Goal: Task Accomplishment & Management: Manage account settings

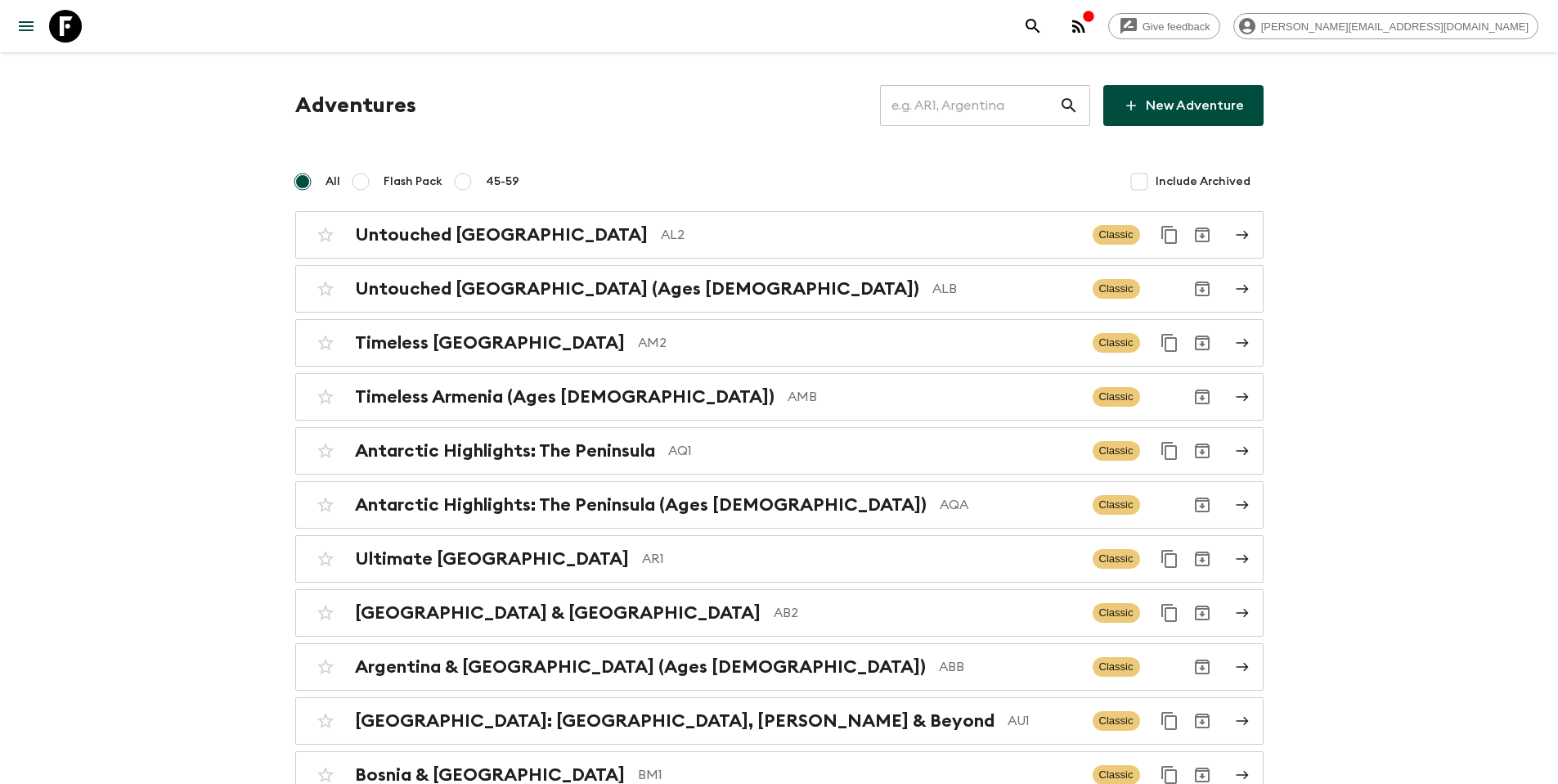
click at [996, 118] on input "text" at bounding box center [969, 105] width 179 height 46
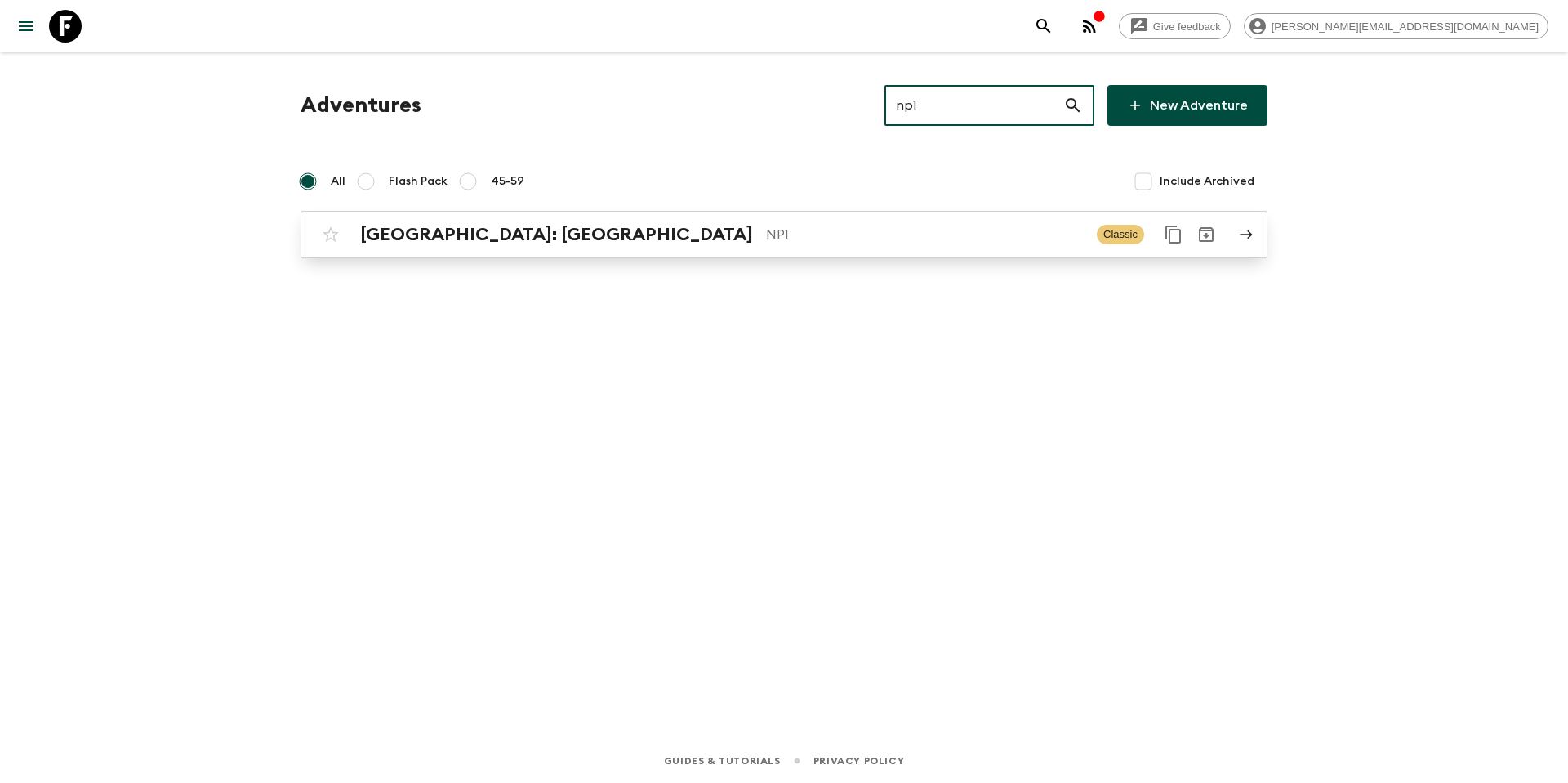
type input "np1"
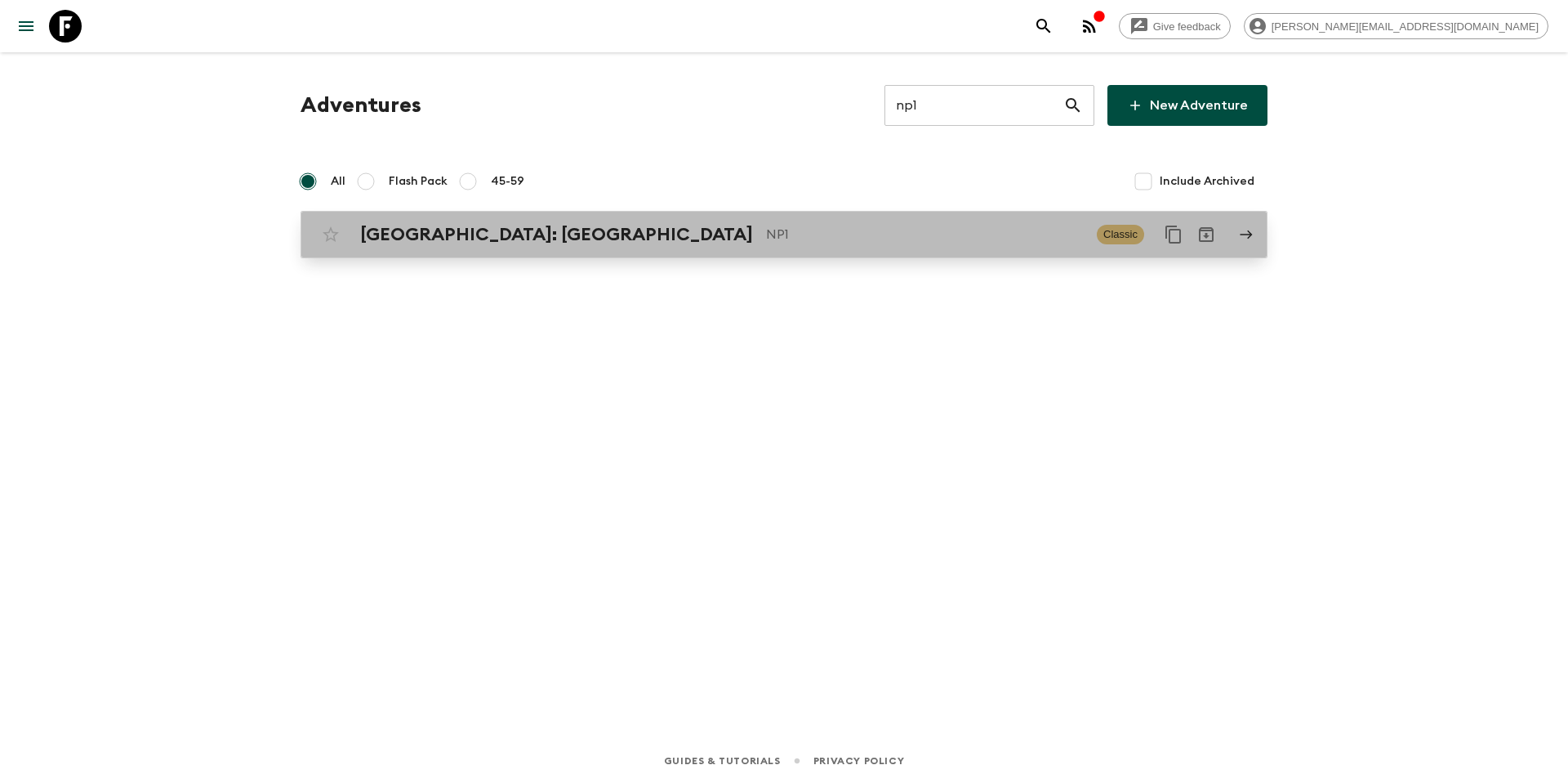
click at [800, 239] on p "NP1" at bounding box center [925, 234] width 318 height 20
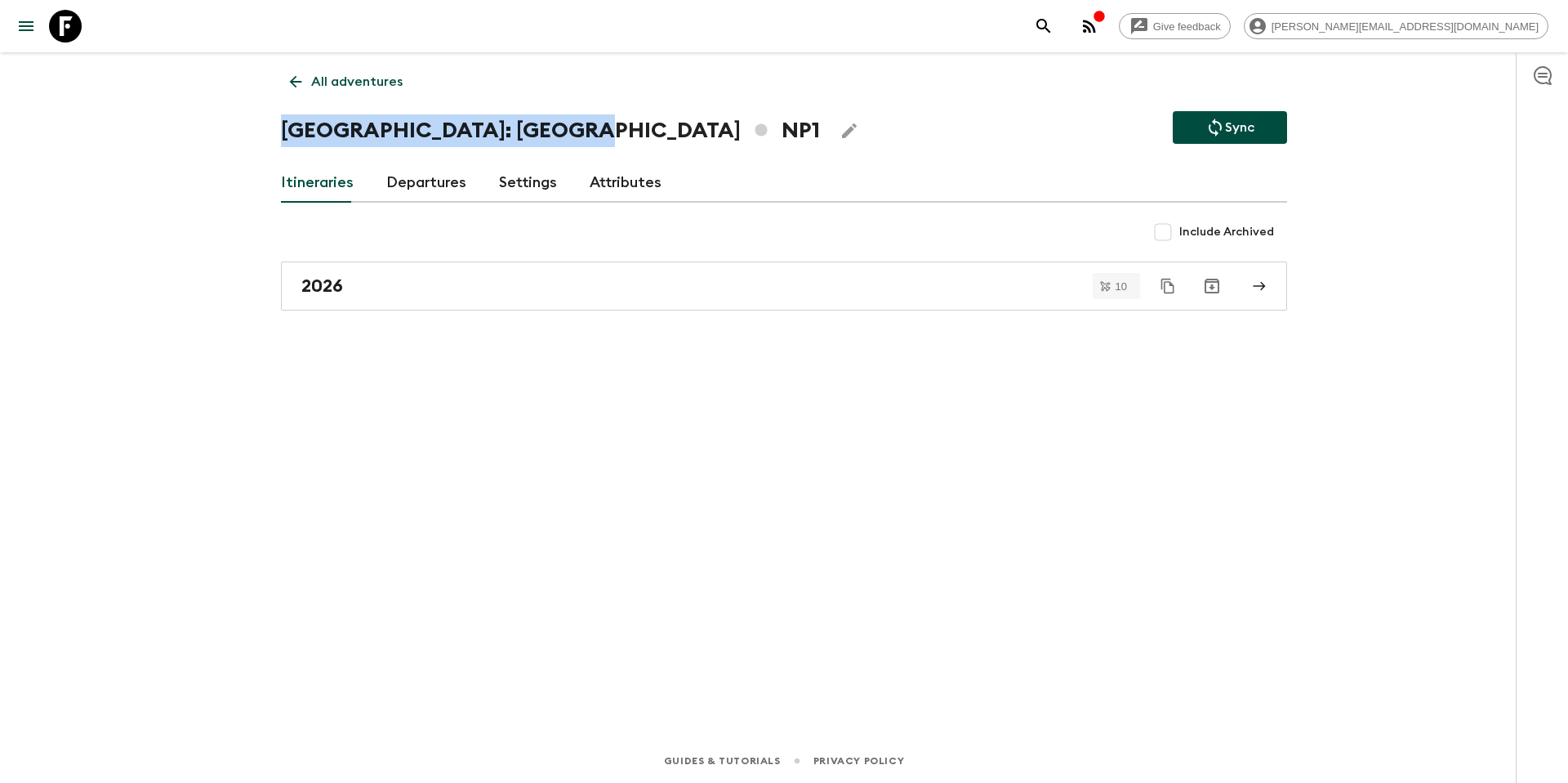
drag, startPoint x: 584, startPoint y: 135, endPoint x: 283, endPoint y: 138, distance: 301.0
click at [283, 138] on h1 "[GEOGRAPHIC_DATA]: [GEOGRAPHIC_DATA] NP1" at bounding box center [550, 130] width 539 height 33
copy h1 "[GEOGRAPHIC_DATA]: [GEOGRAPHIC_DATA]"
click at [833, 140] on button "Edit Adventure Title" at bounding box center [849, 130] width 33 height 33
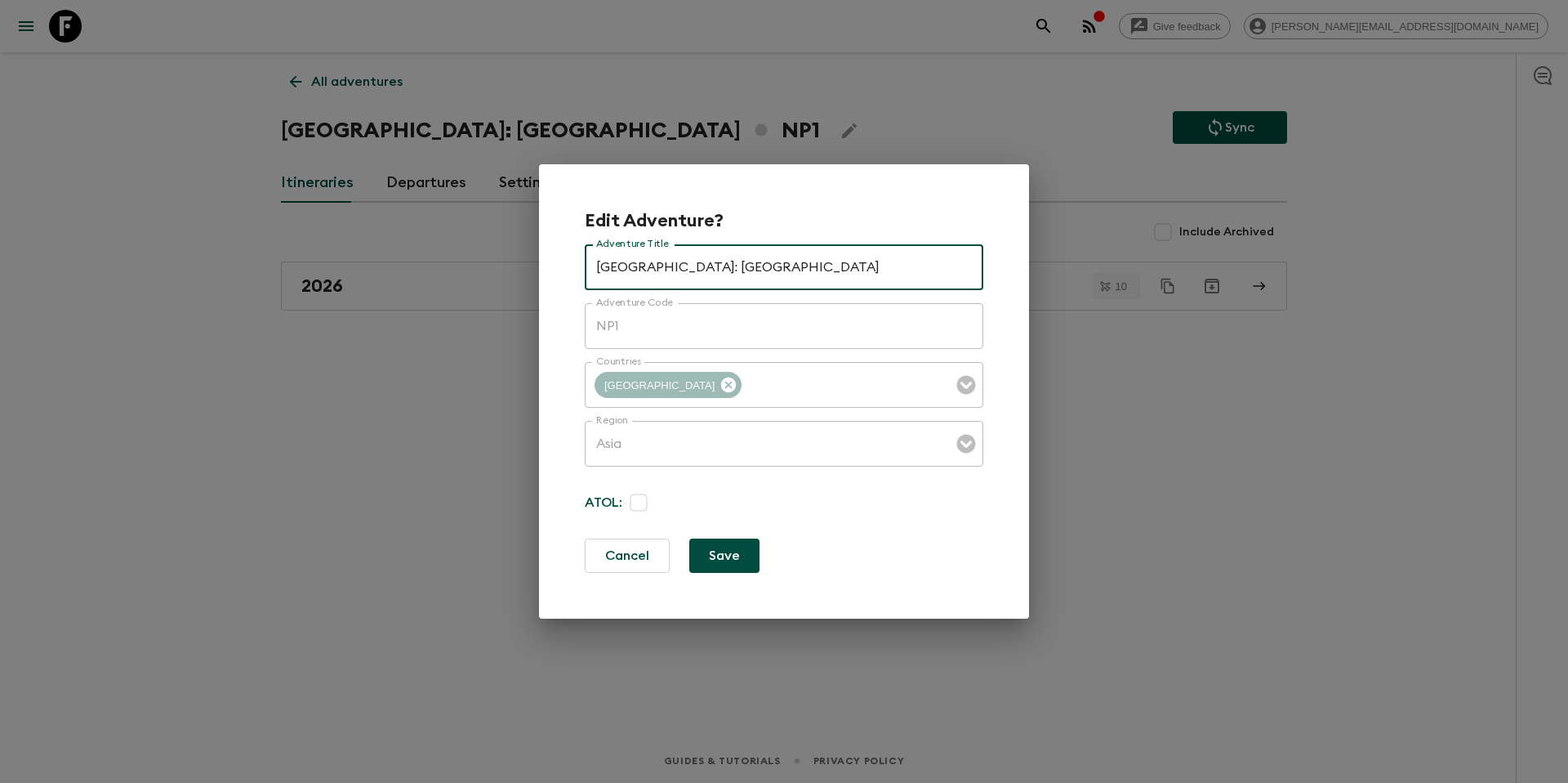
click at [776, 125] on div "Edit Adventure? Adventure Title [GEOGRAPHIC_DATA]: Annapurna Base Camp Adventur…" at bounding box center [784, 392] width 1568 height 783
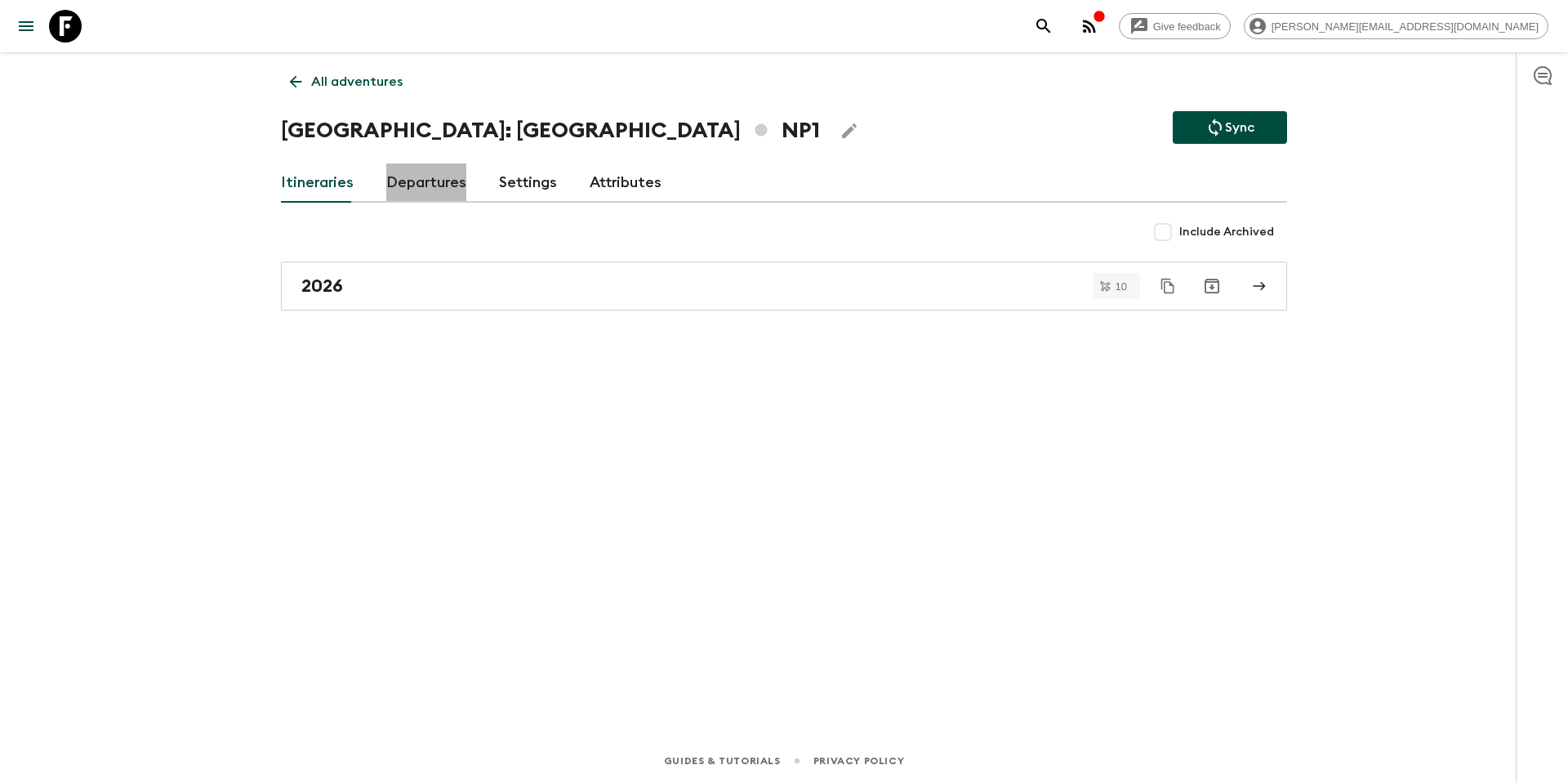
click at [428, 179] on link "Departures" at bounding box center [427, 183] width 80 height 39
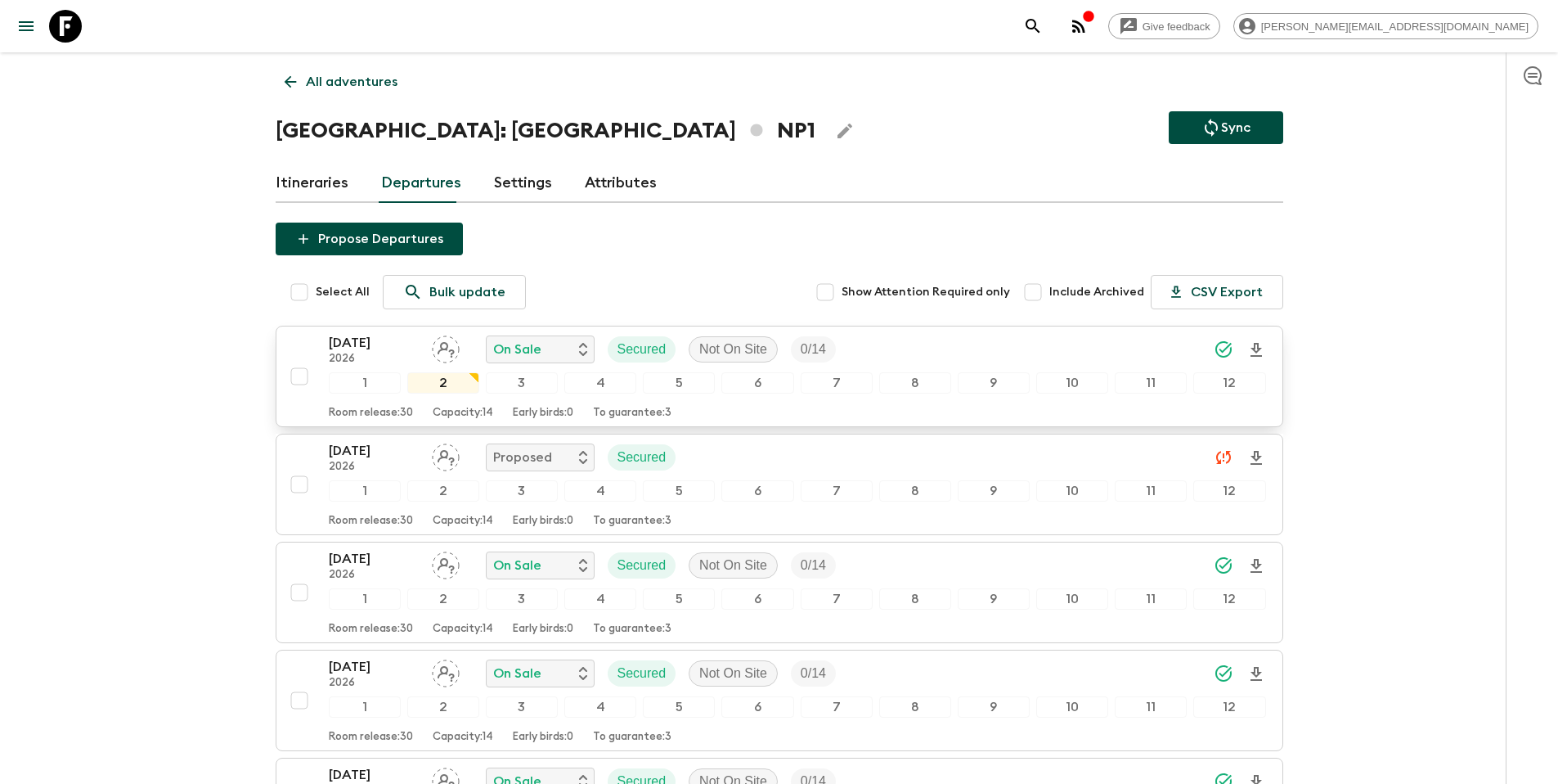
click at [957, 354] on div "[DATE] 2026 On Sale Secured Not On Site 0 / 14" at bounding box center [797, 349] width 938 height 33
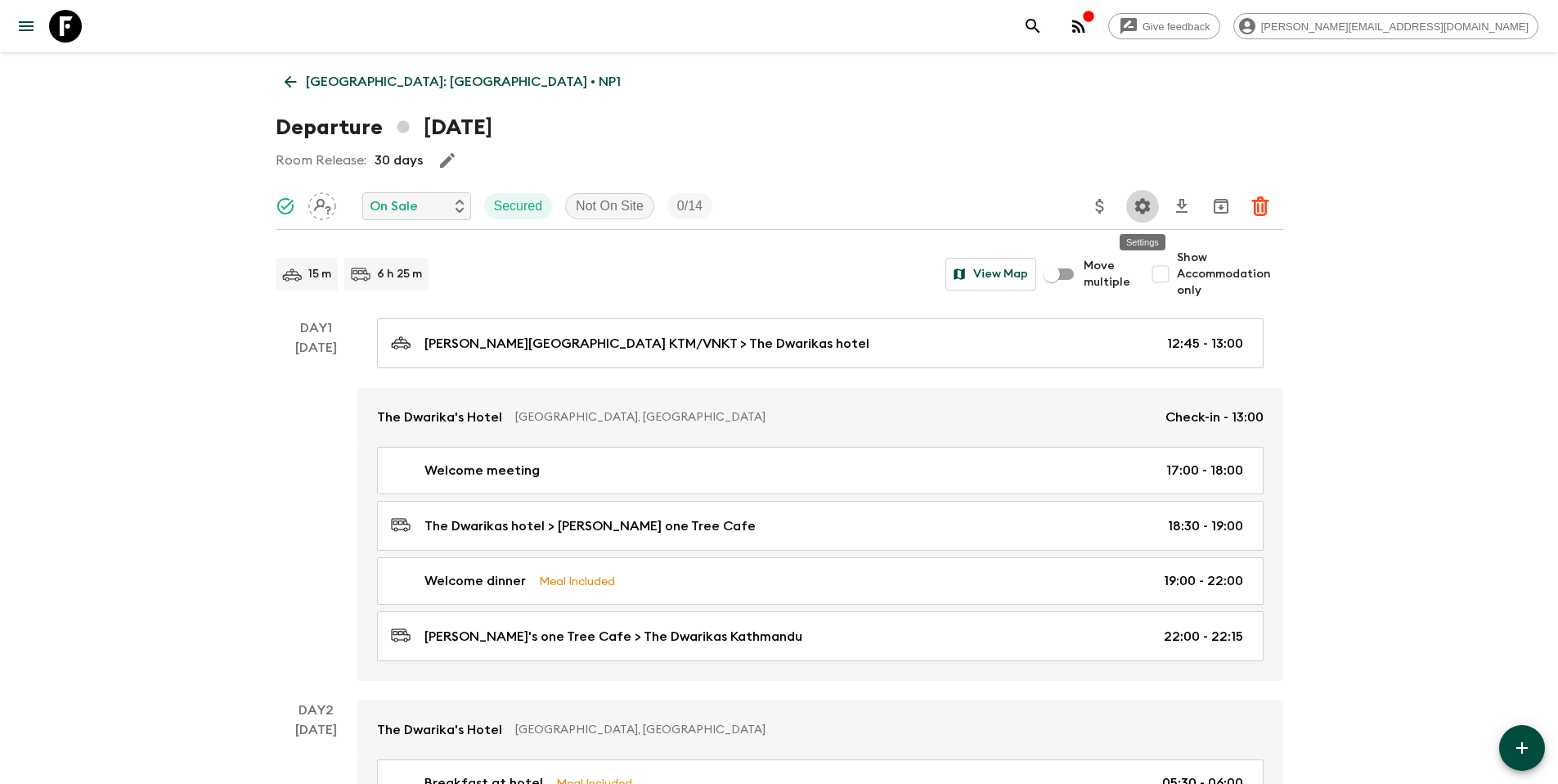
click at [1138, 212] on icon "Settings" at bounding box center [1143, 206] width 20 height 20
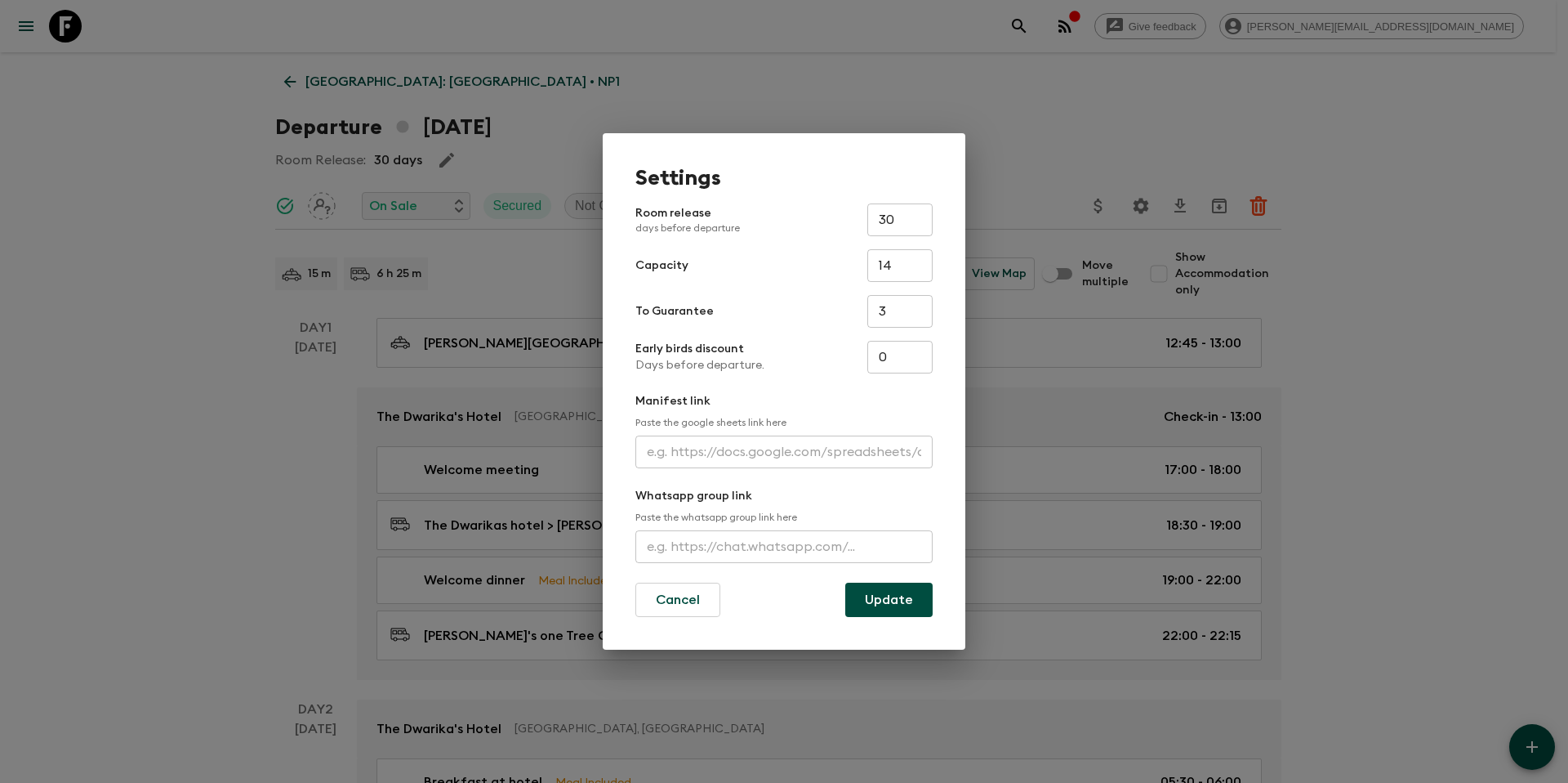
click at [1000, 122] on div "Settings Room release days before departure 30 ​ Capacity 14 ​ To Guarantee 3 ​…" at bounding box center [784, 392] width 1568 height 783
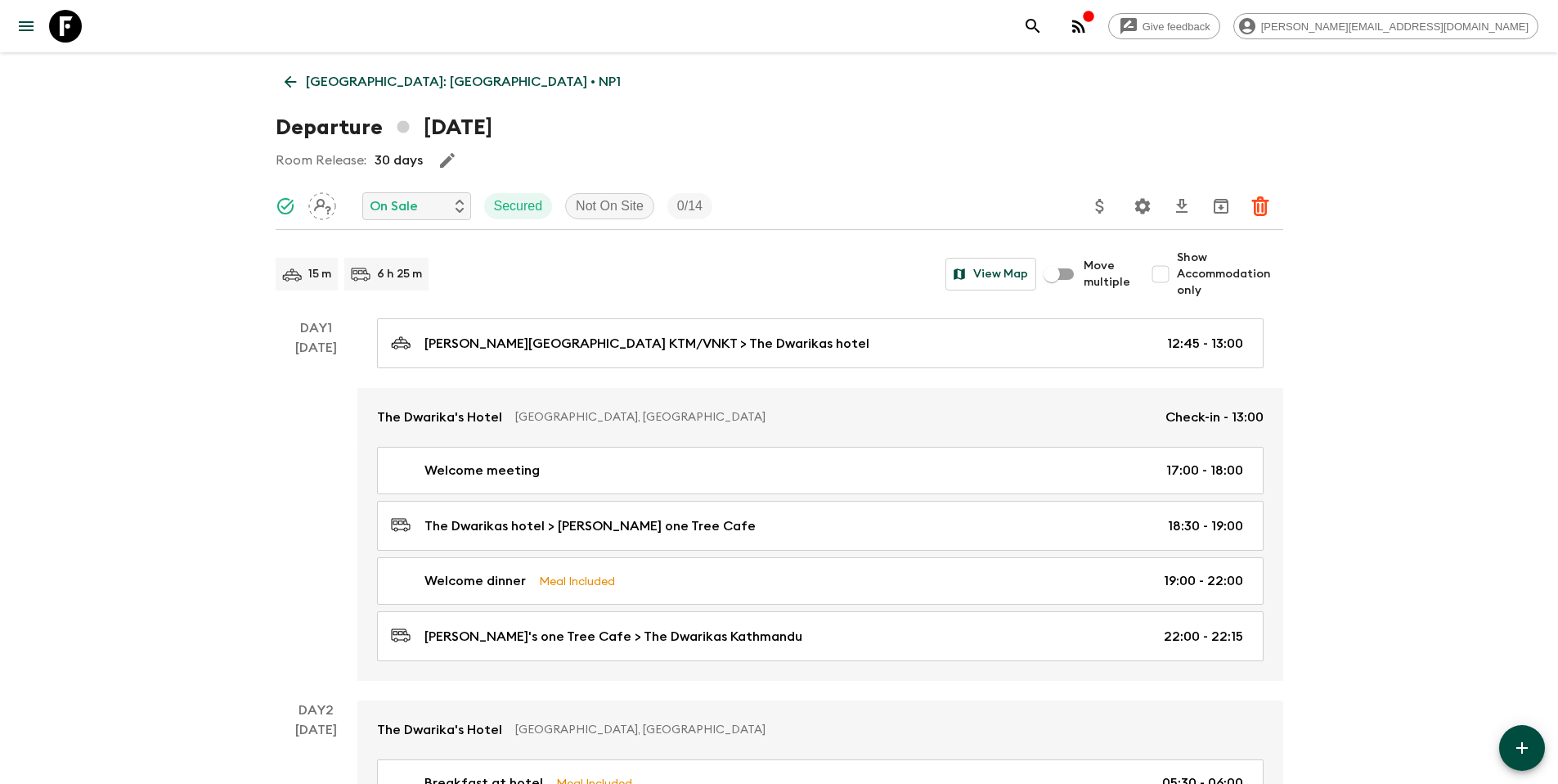
click at [378, 86] on p "[GEOGRAPHIC_DATA]: [GEOGRAPHIC_DATA] • NP1" at bounding box center [464, 81] width 315 height 20
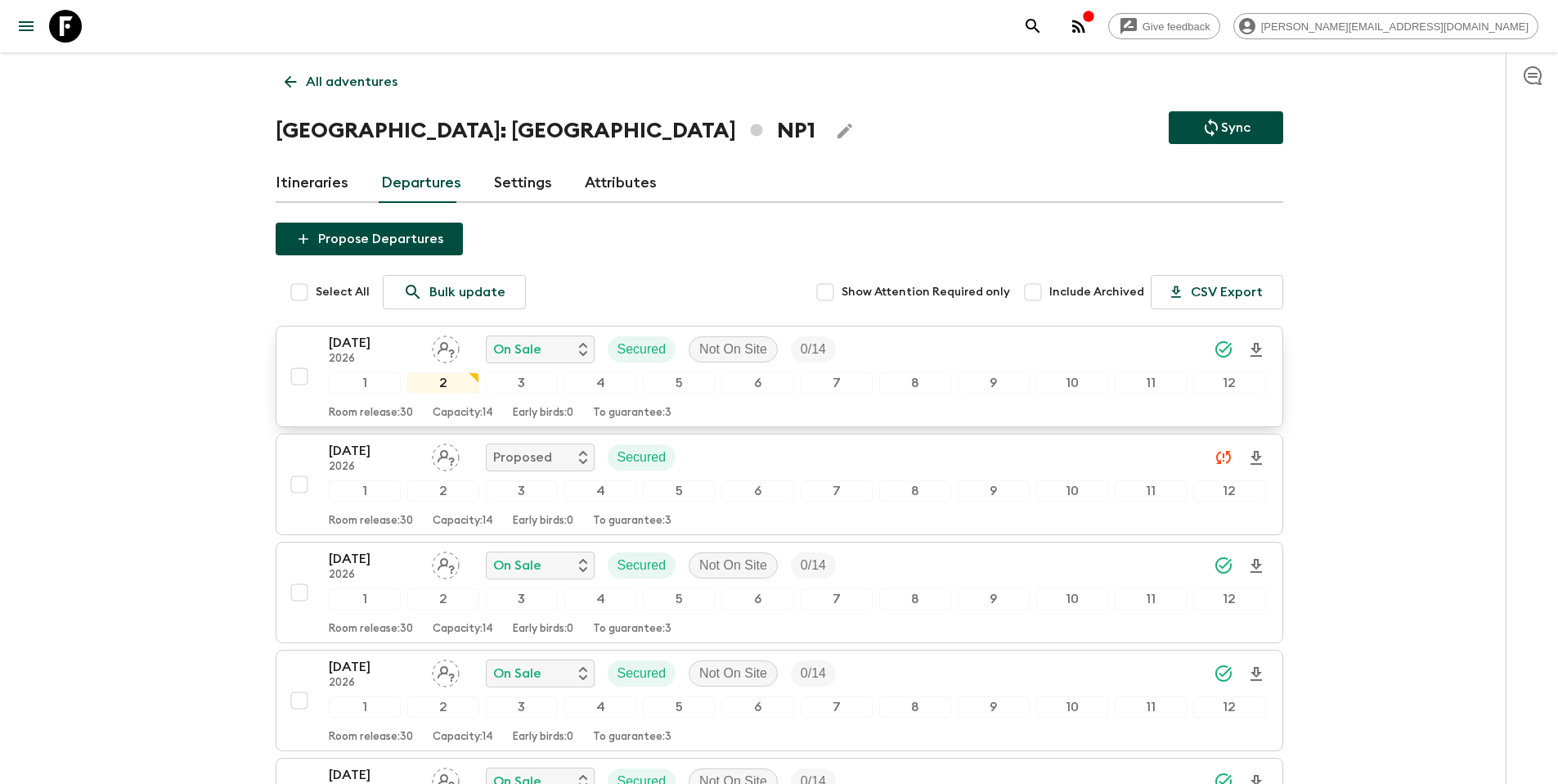
click at [871, 340] on div "[DATE] 2026 On Sale Secured Not On Site 0 / 14" at bounding box center [797, 349] width 938 height 33
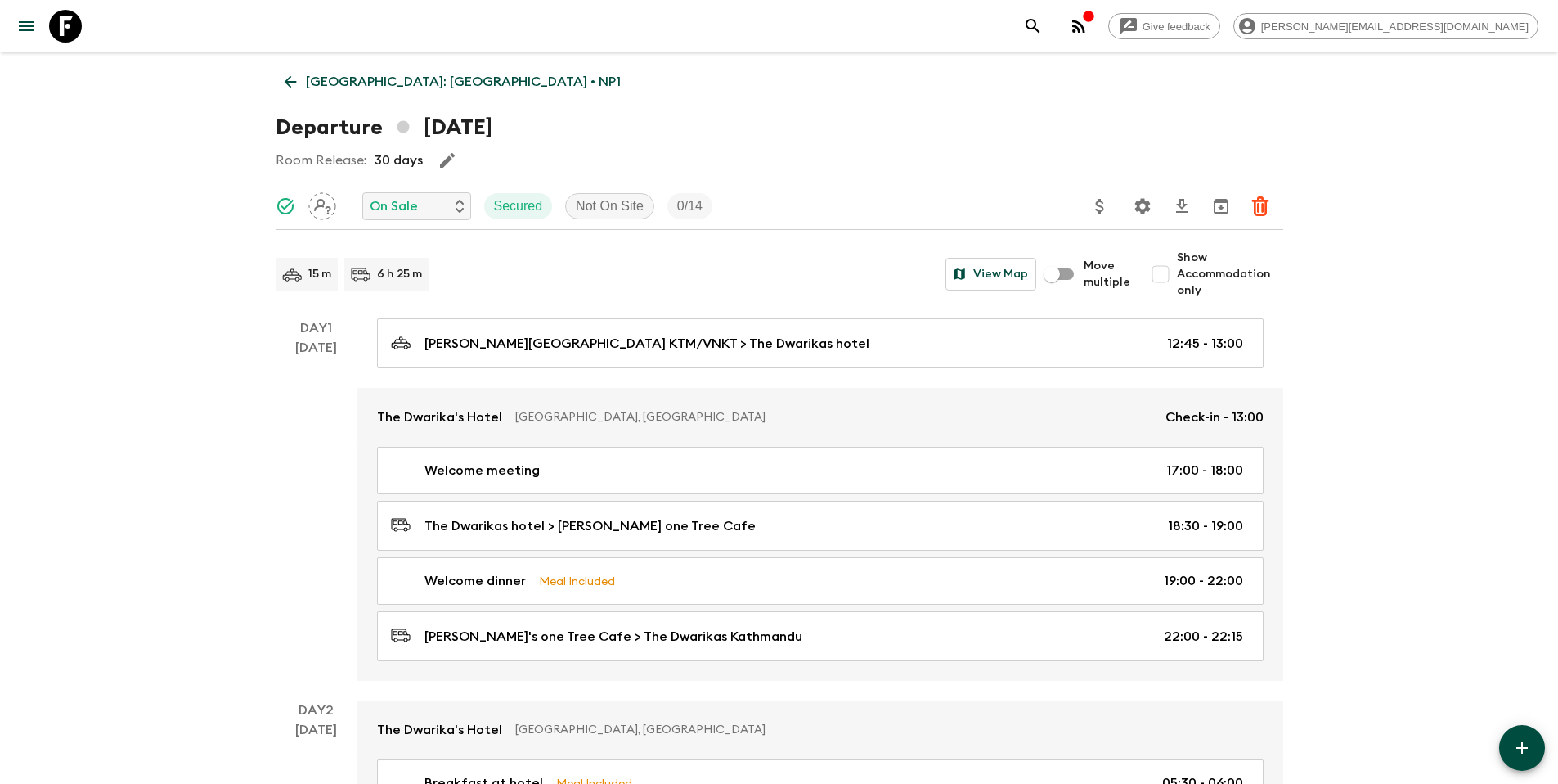
click at [1142, 211] on icon "Settings" at bounding box center [1142, 206] width 16 height 16
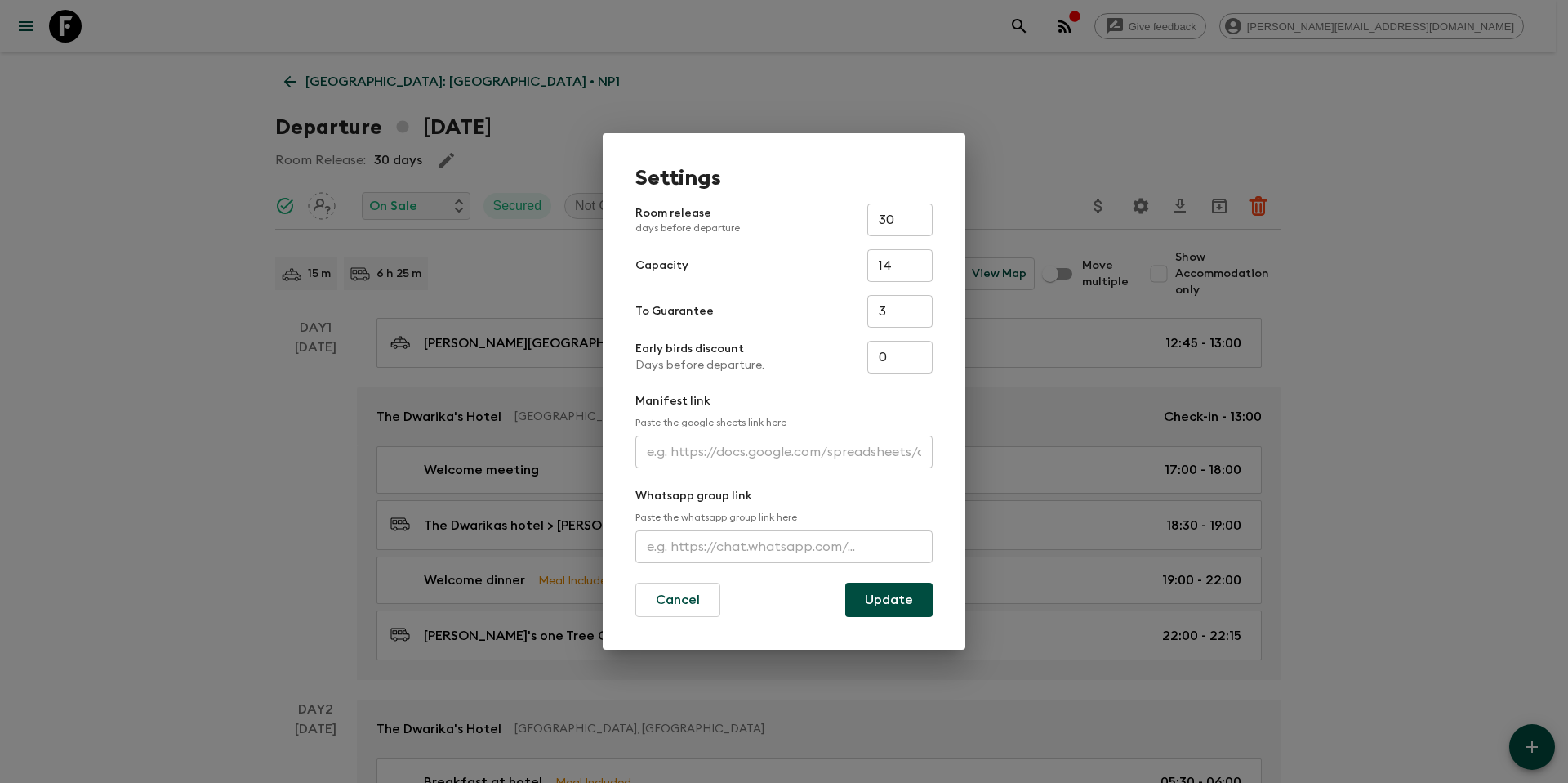
click at [1072, 158] on div "Settings Room release days before departure 30 ​ Capacity 14 ​ To Guarantee 3 ​…" at bounding box center [784, 392] width 1568 height 783
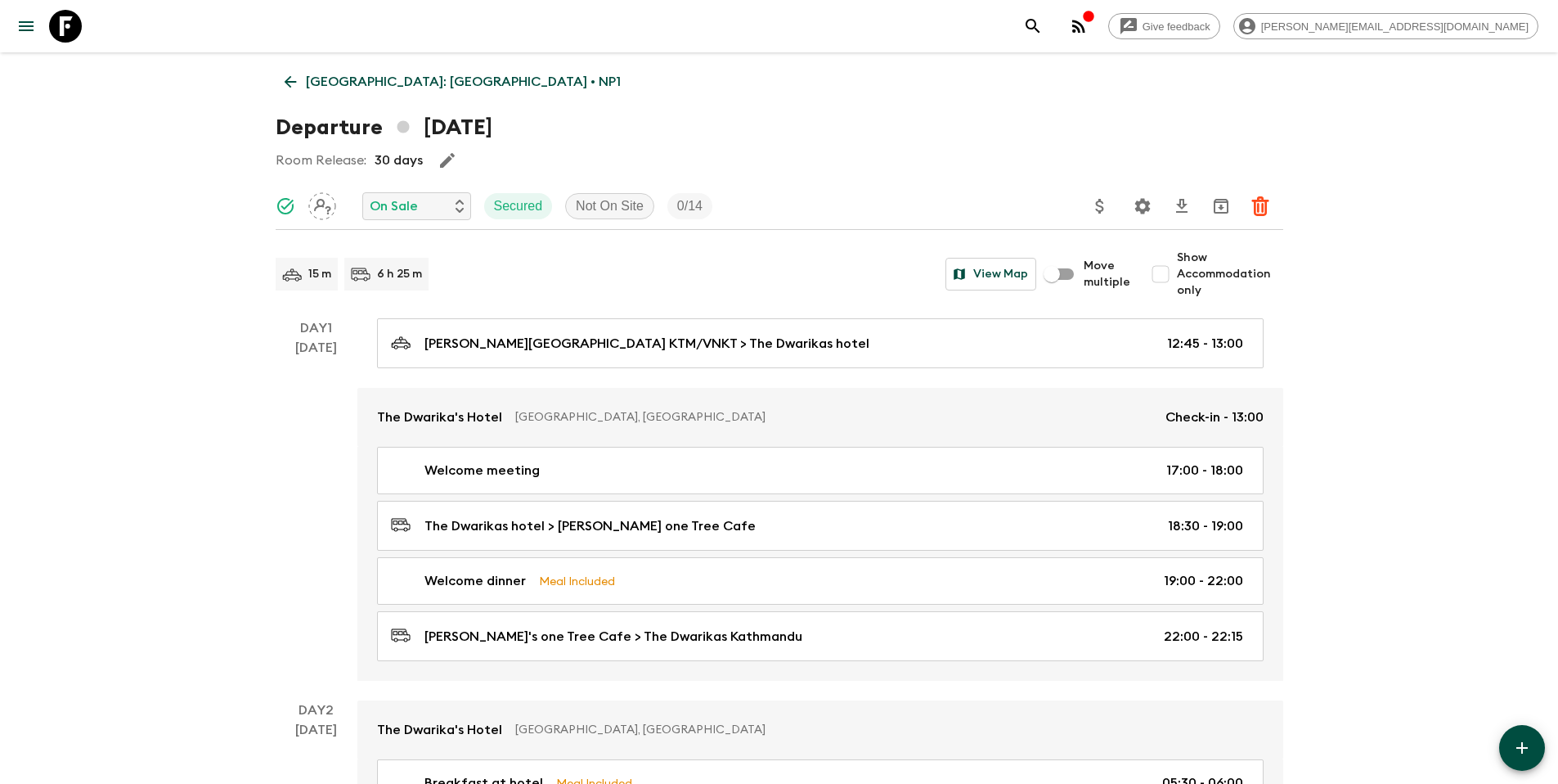
click at [377, 87] on p "[GEOGRAPHIC_DATA]: [GEOGRAPHIC_DATA] • NP1" at bounding box center [464, 81] width 315 height 20
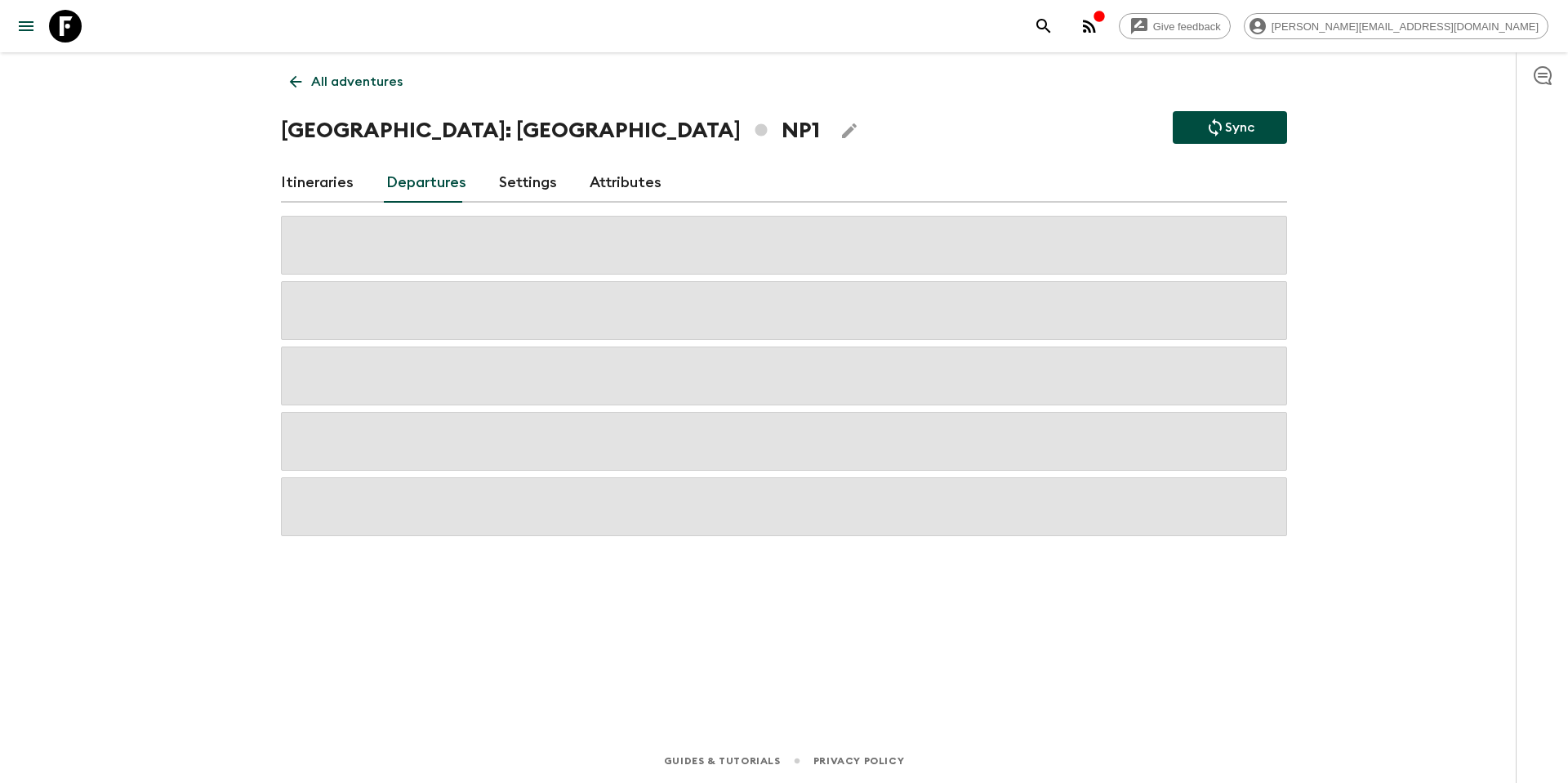
click at [376, 86] on p "All adventures" at bounding box center [357, 81] width 91 height 20
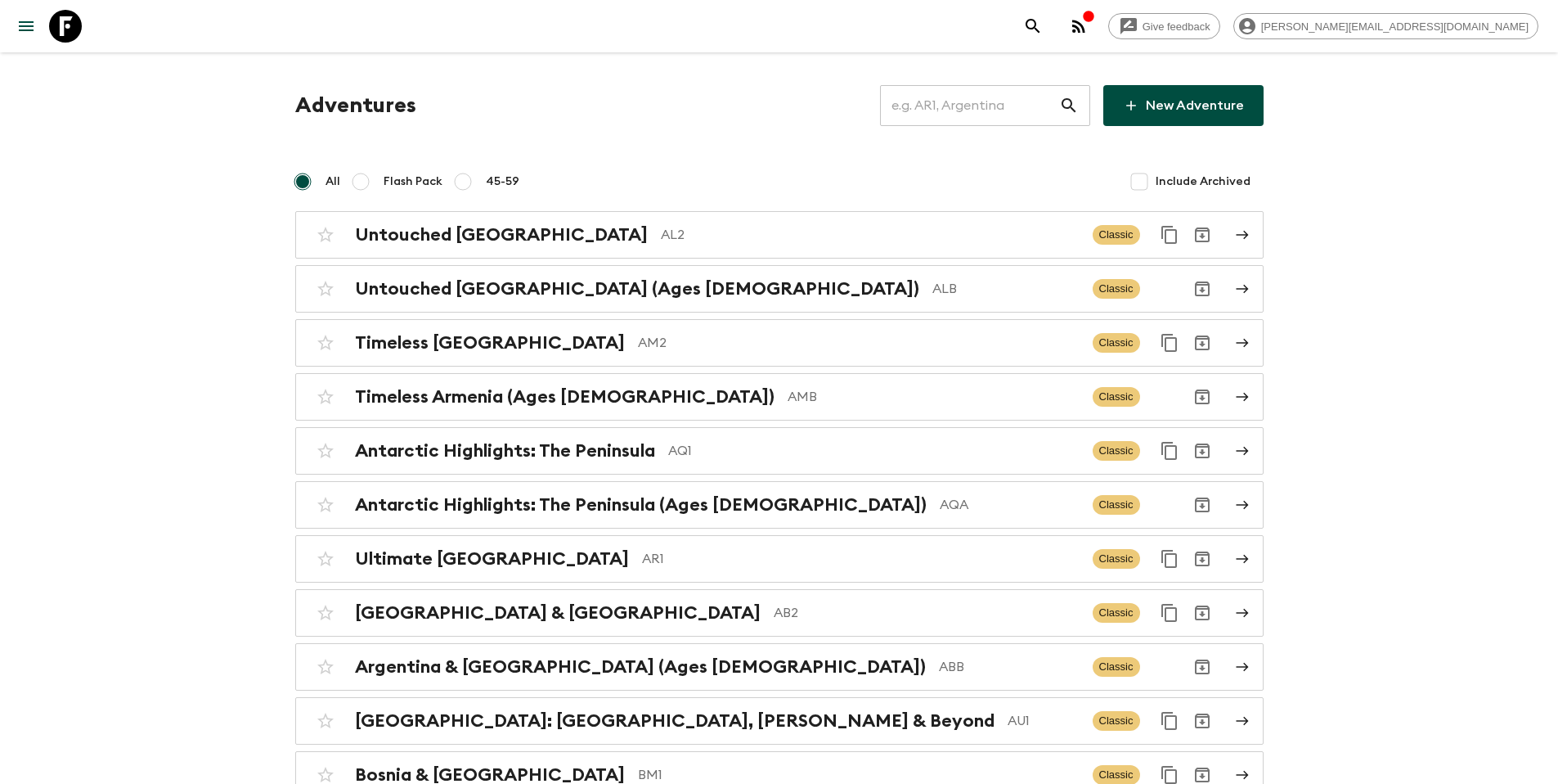
click at [1019, 110] on input "text" at bounding box center [969, 105] width 179 height 46
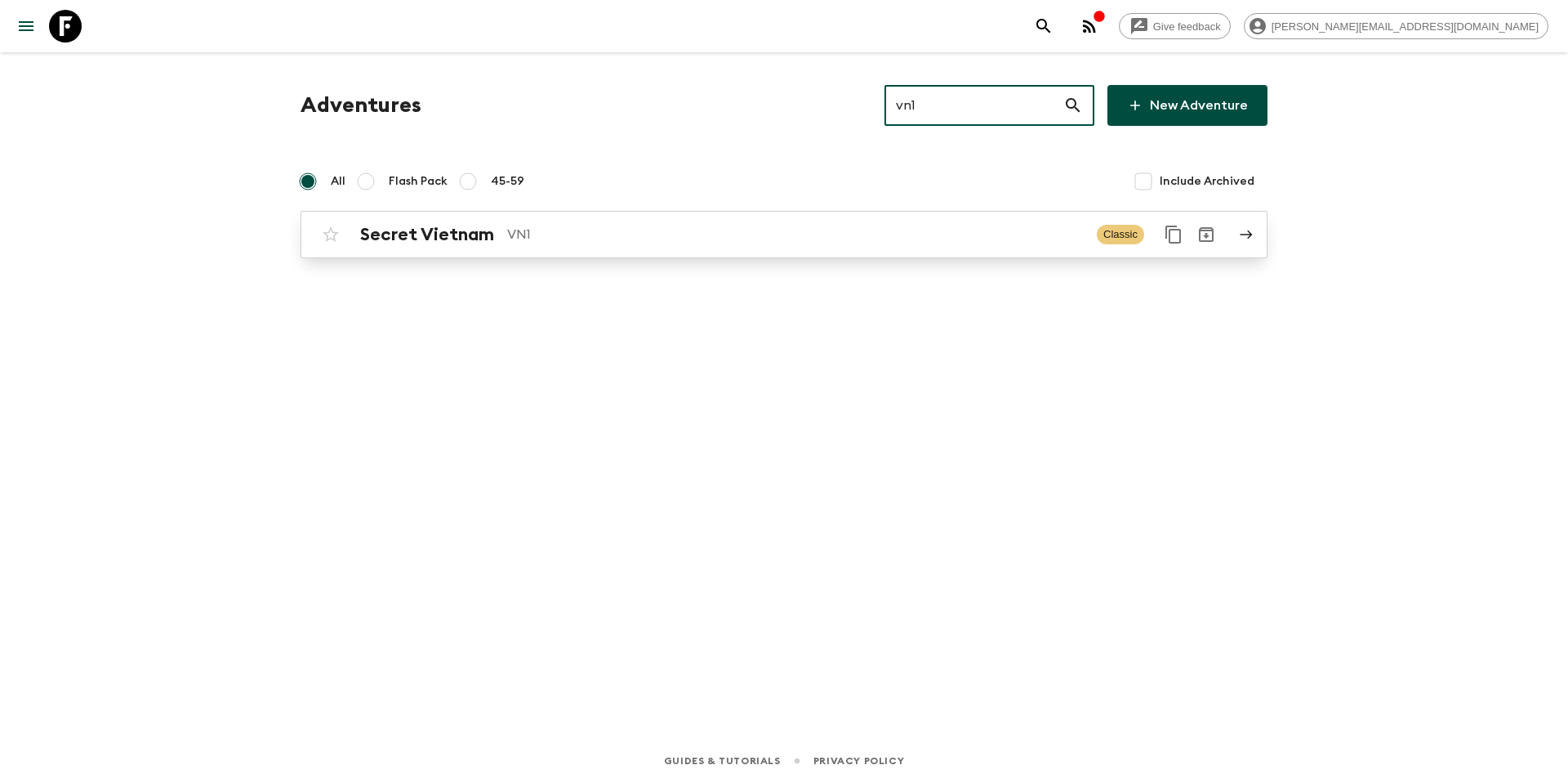
type input "vn1"
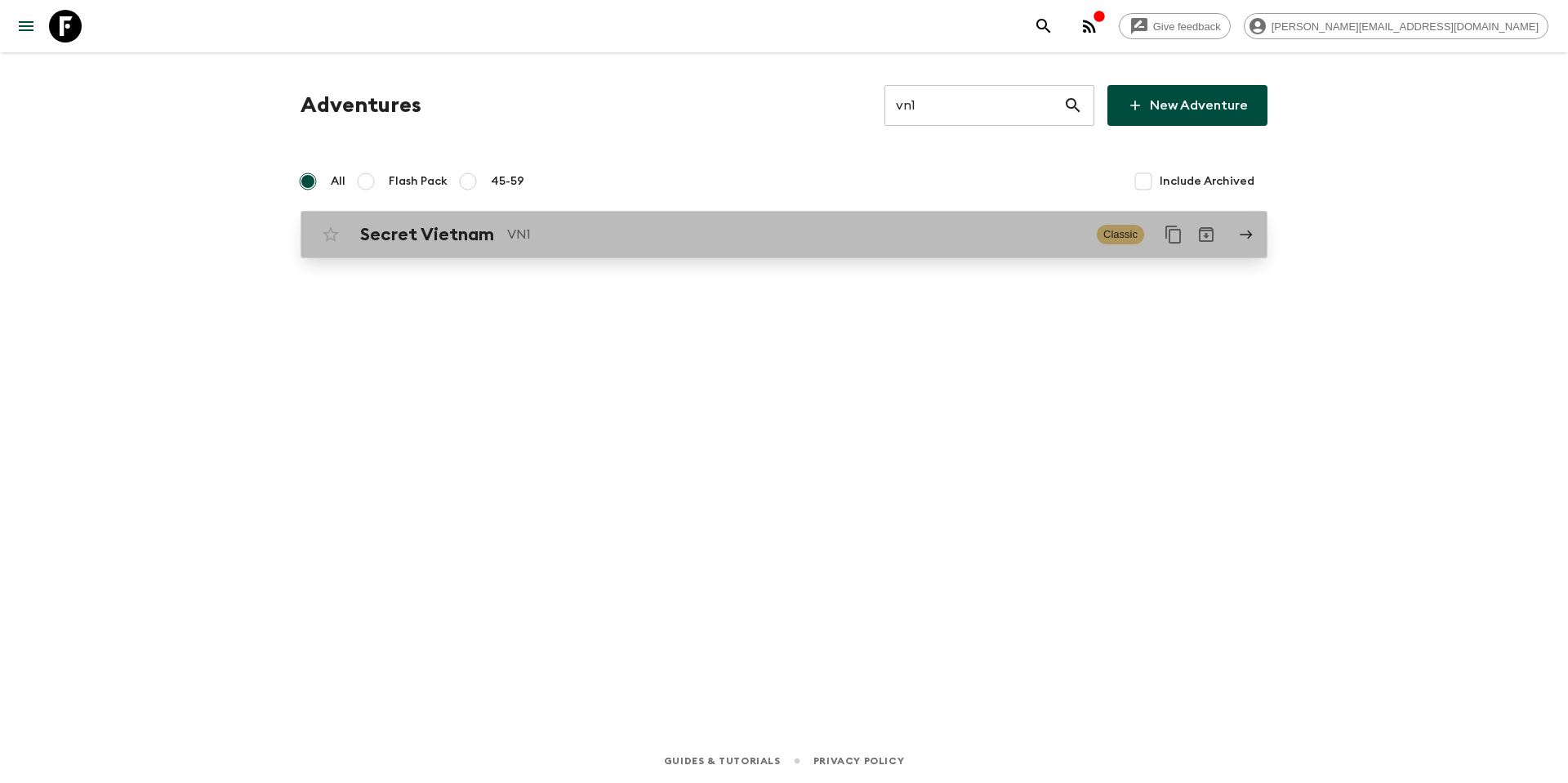
click at [709, 243] on p "VN1" at bounding box center [796, 234] width 576 height 20
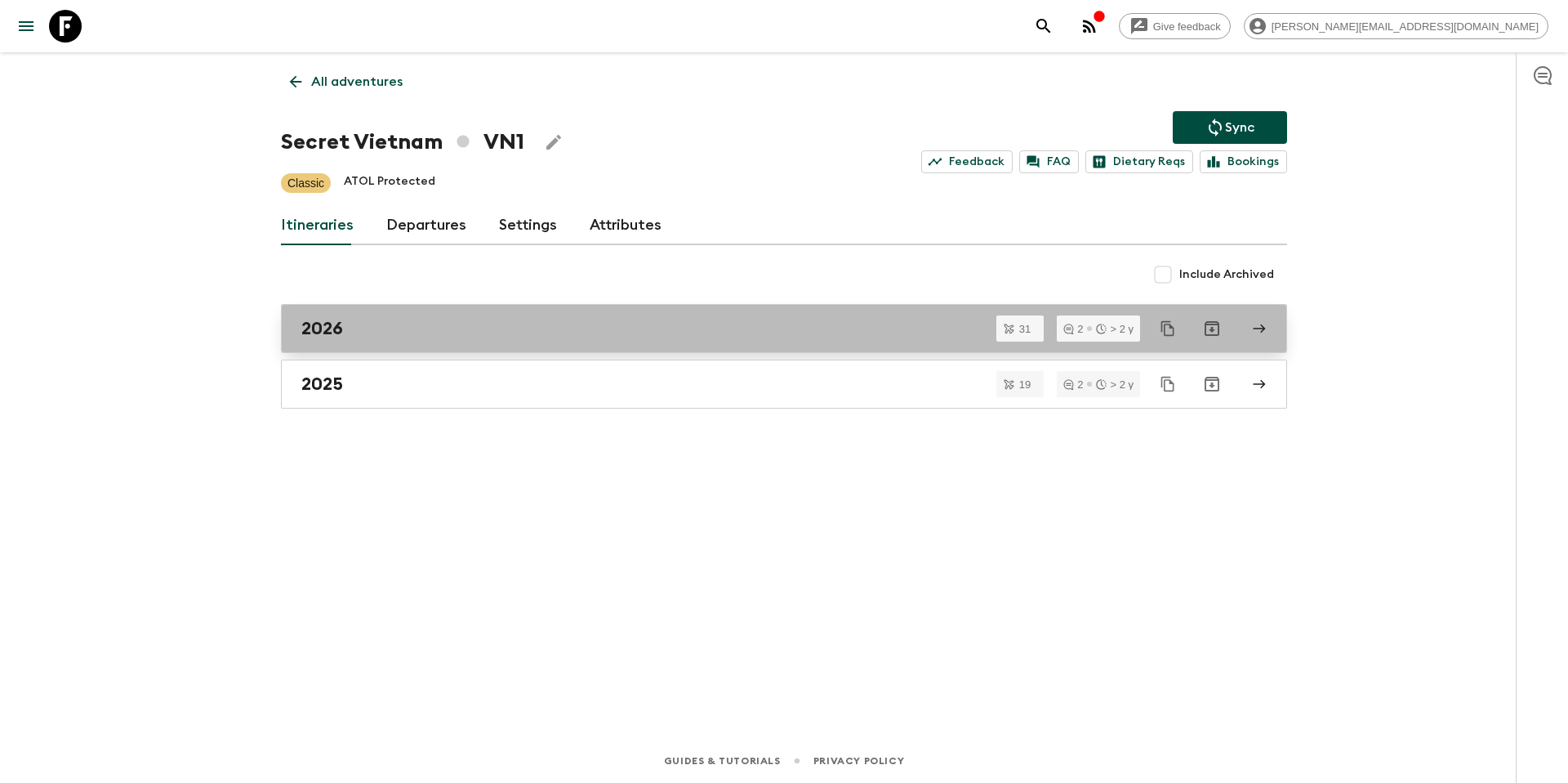
click at [428, 327] on div "2026" at bounding box center [768, 328] width 934 height 21
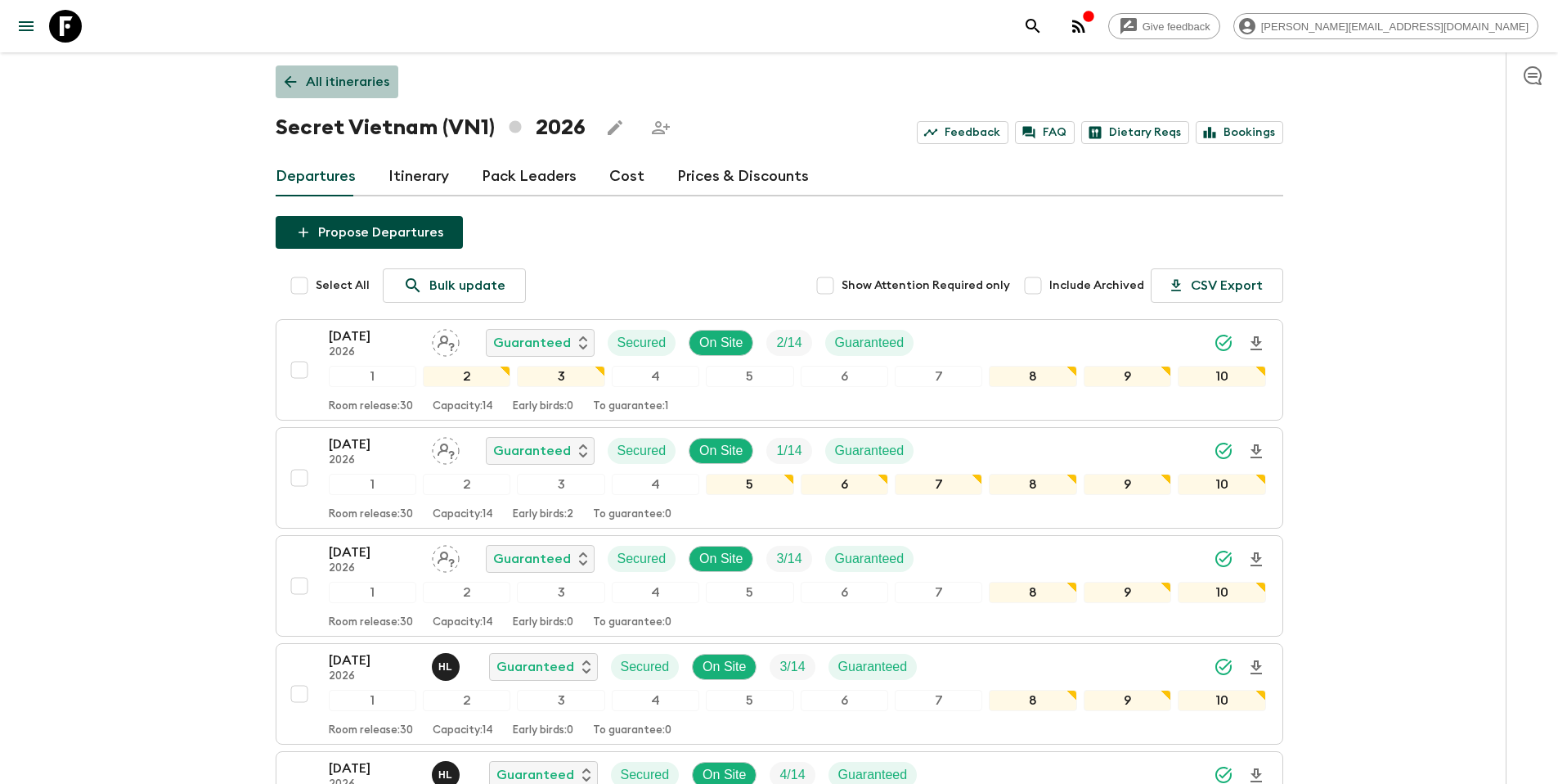
click at [329, 72] on p "All itineraries" at bounding box center [348, 81] width 84 height 20
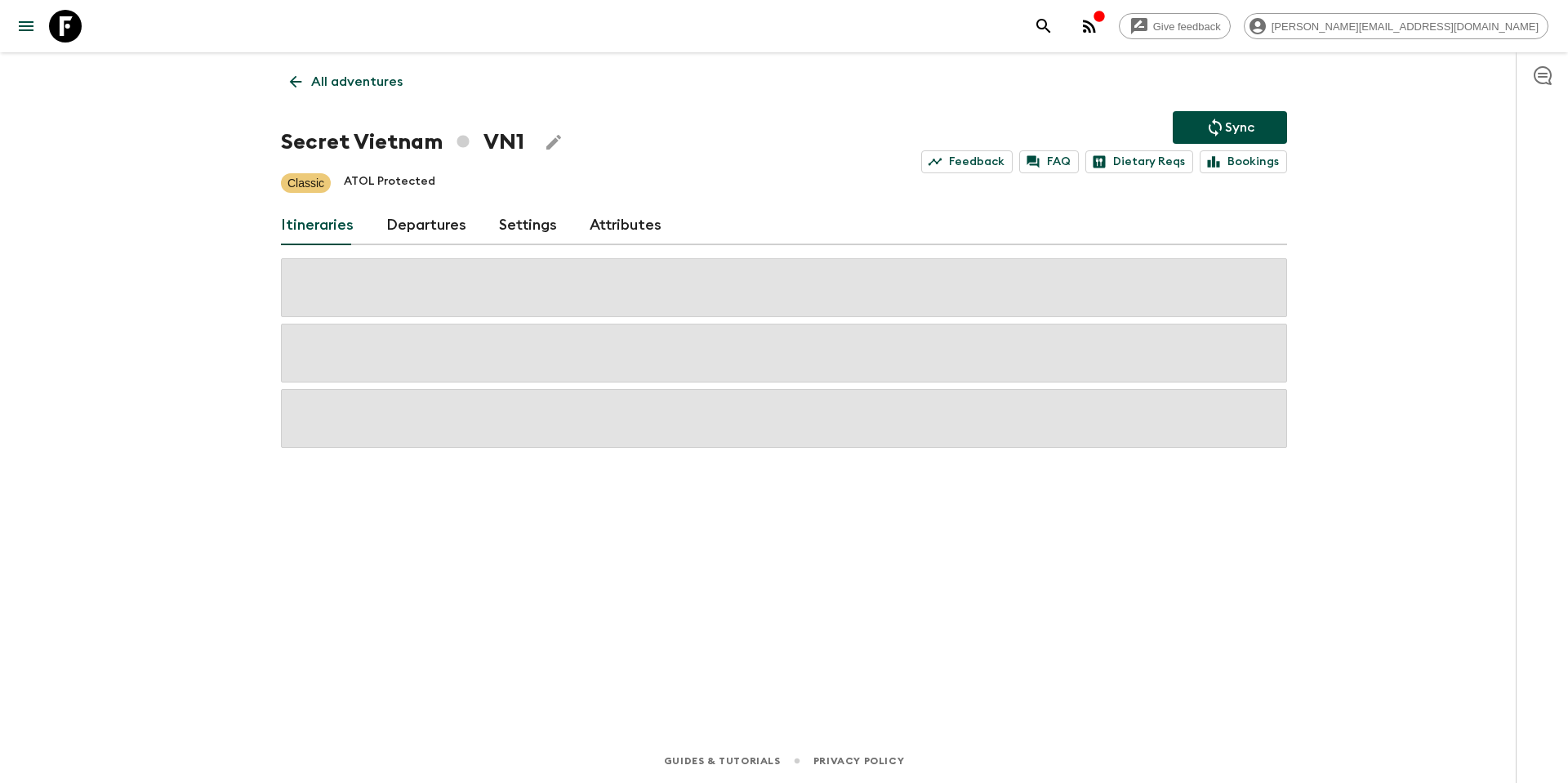
click at [339, 82] on p "All adventures" at bounding box center [357, 81] width 91 height 20
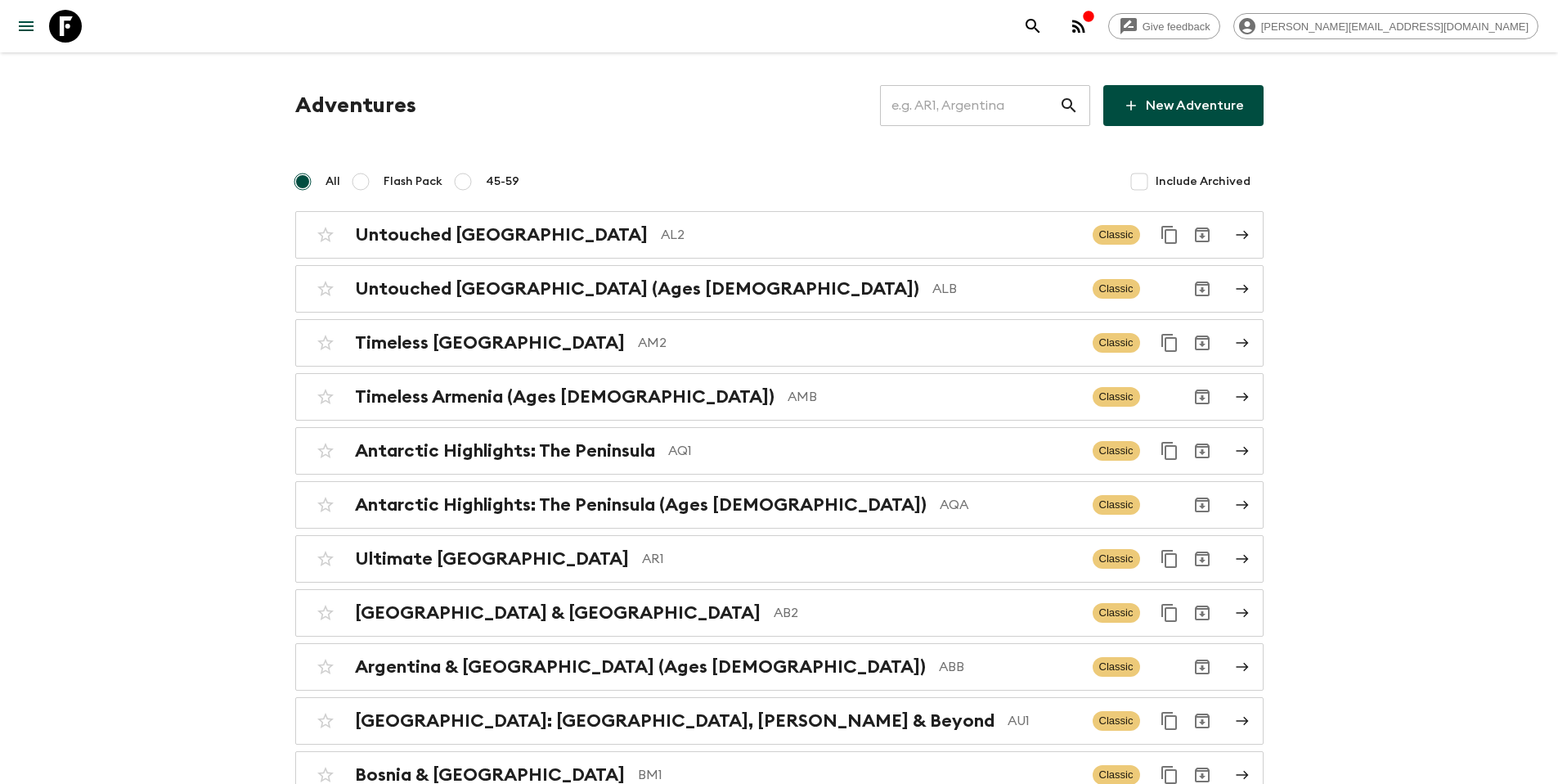
click at [999, 110] on input "text" at bounding box center [969, 105] width 179 height 46
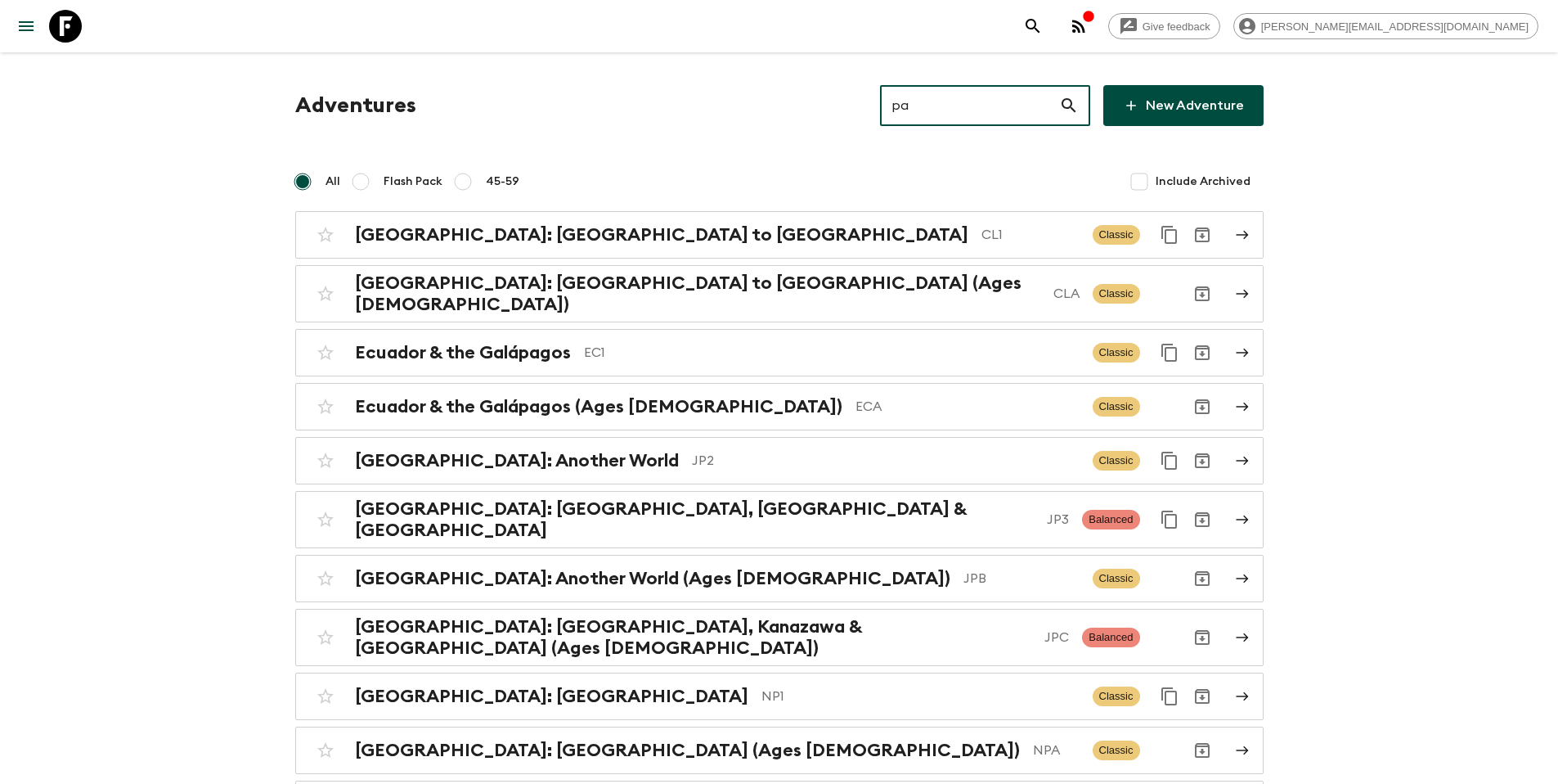
type input "pa1"
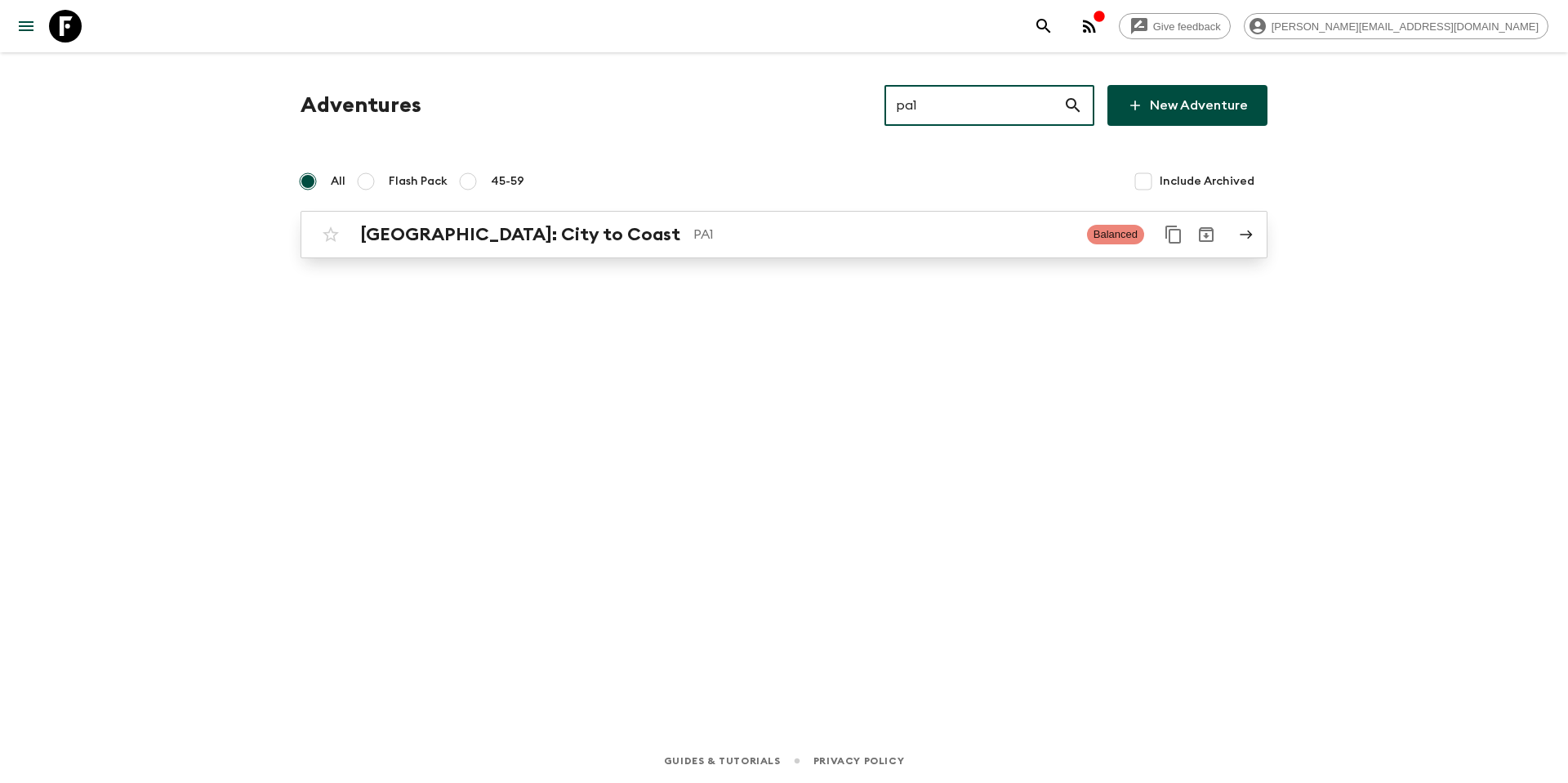
click at [756, 243] on p "PA1" at bounding box center [883, 234] width 380 height 20
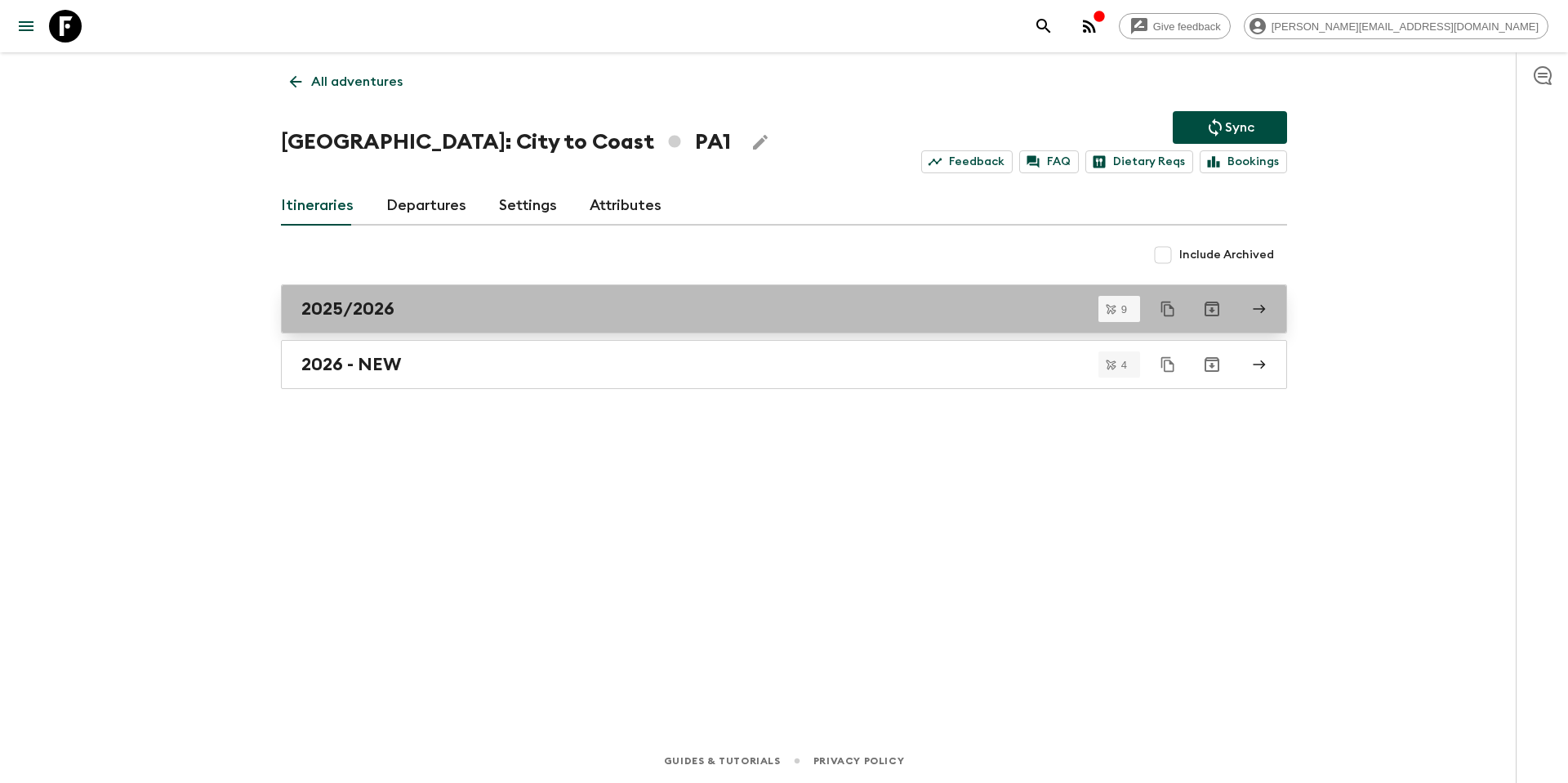
click at [423, 306] on div "2025/2026" at bounding box center [768, 309] width 934 height 21
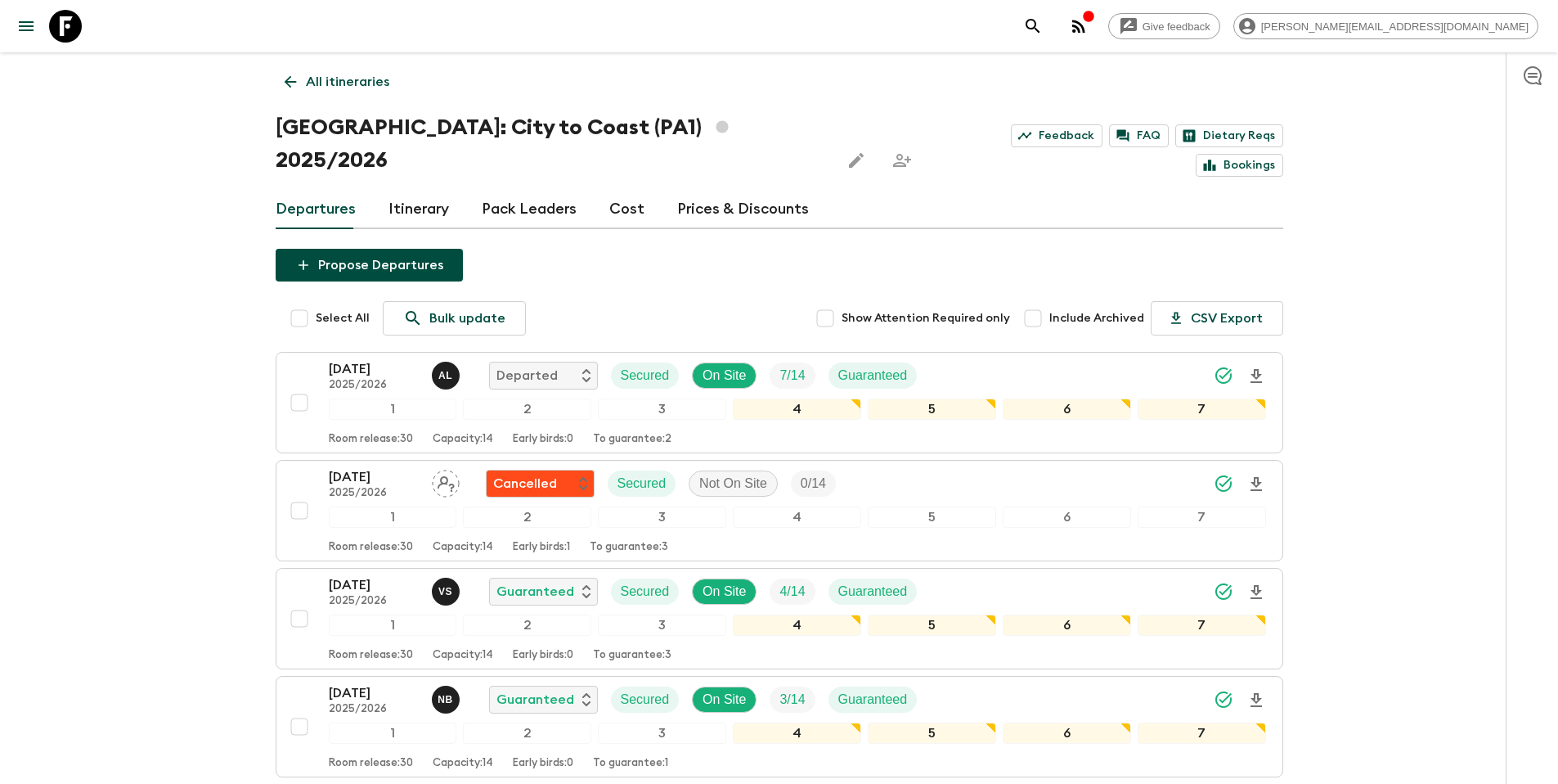
click at [359, 79] on p "All itineraries" at bounding box center [348, 81] width 84 height 20
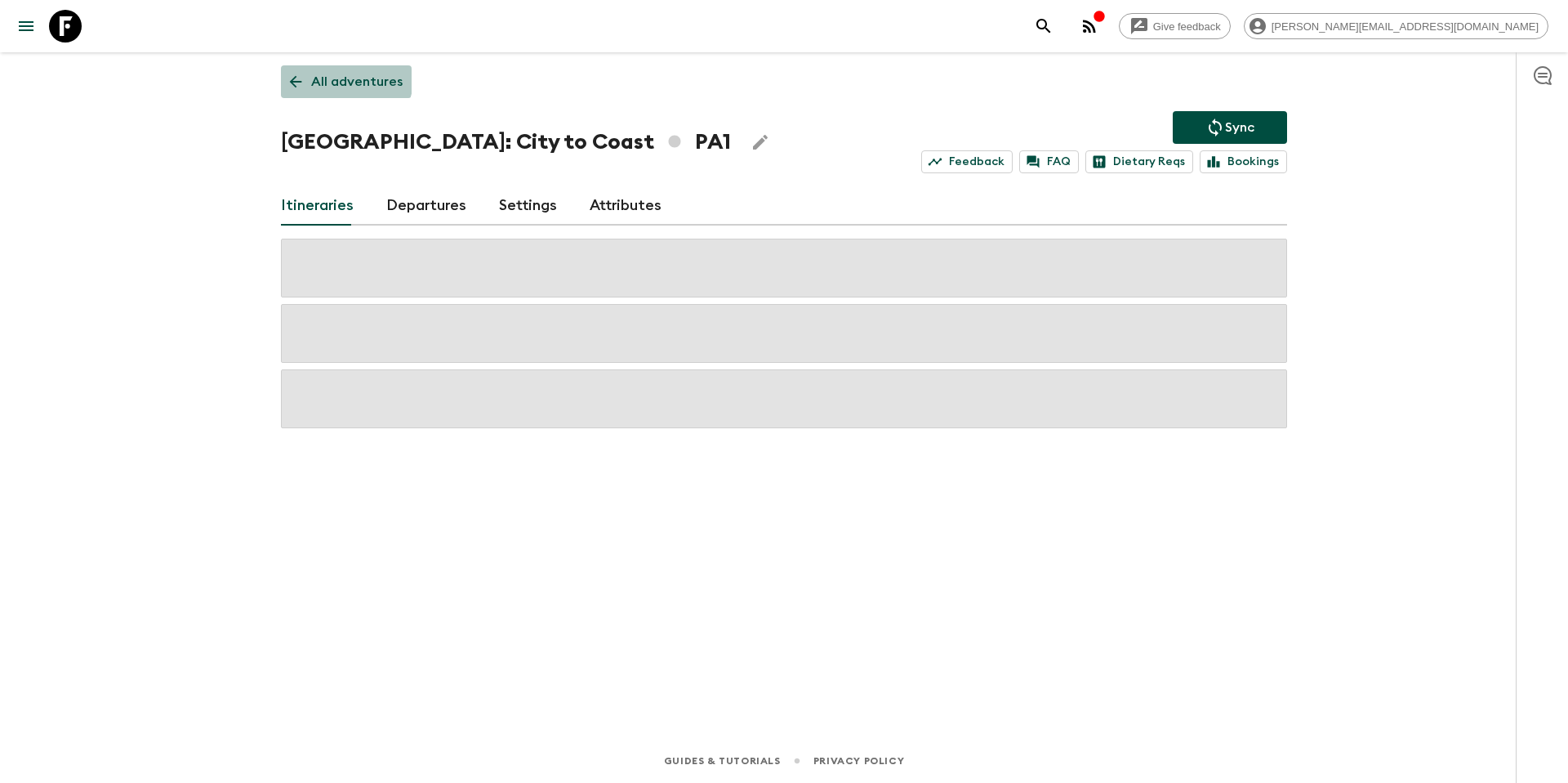
click at [345, 78] on p "All adventures" at bounding box center [357, 81] width 91 height 20
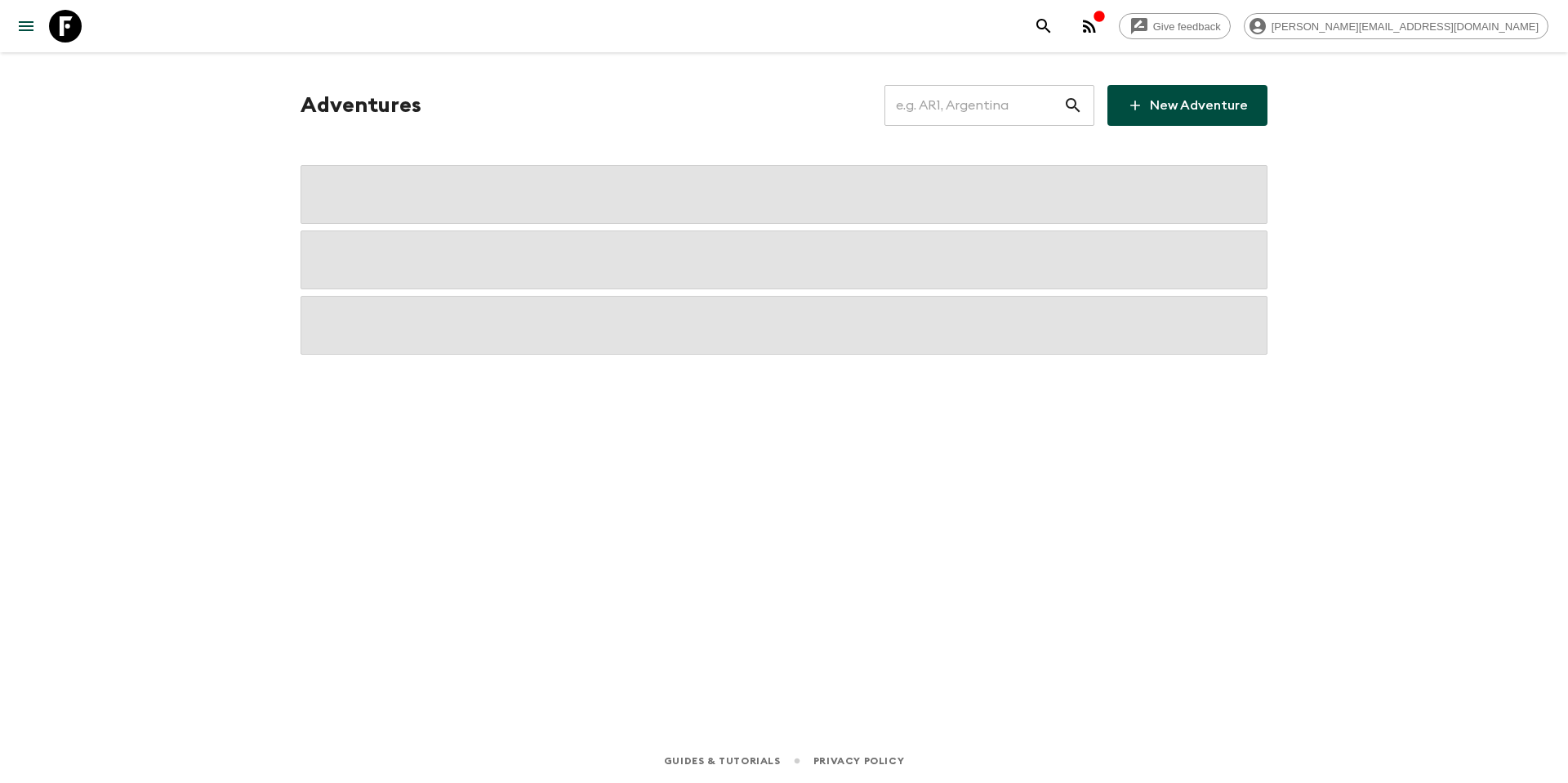
click at [988, 110] on input "text" at bounding box center [973, 105] width 178 height 46
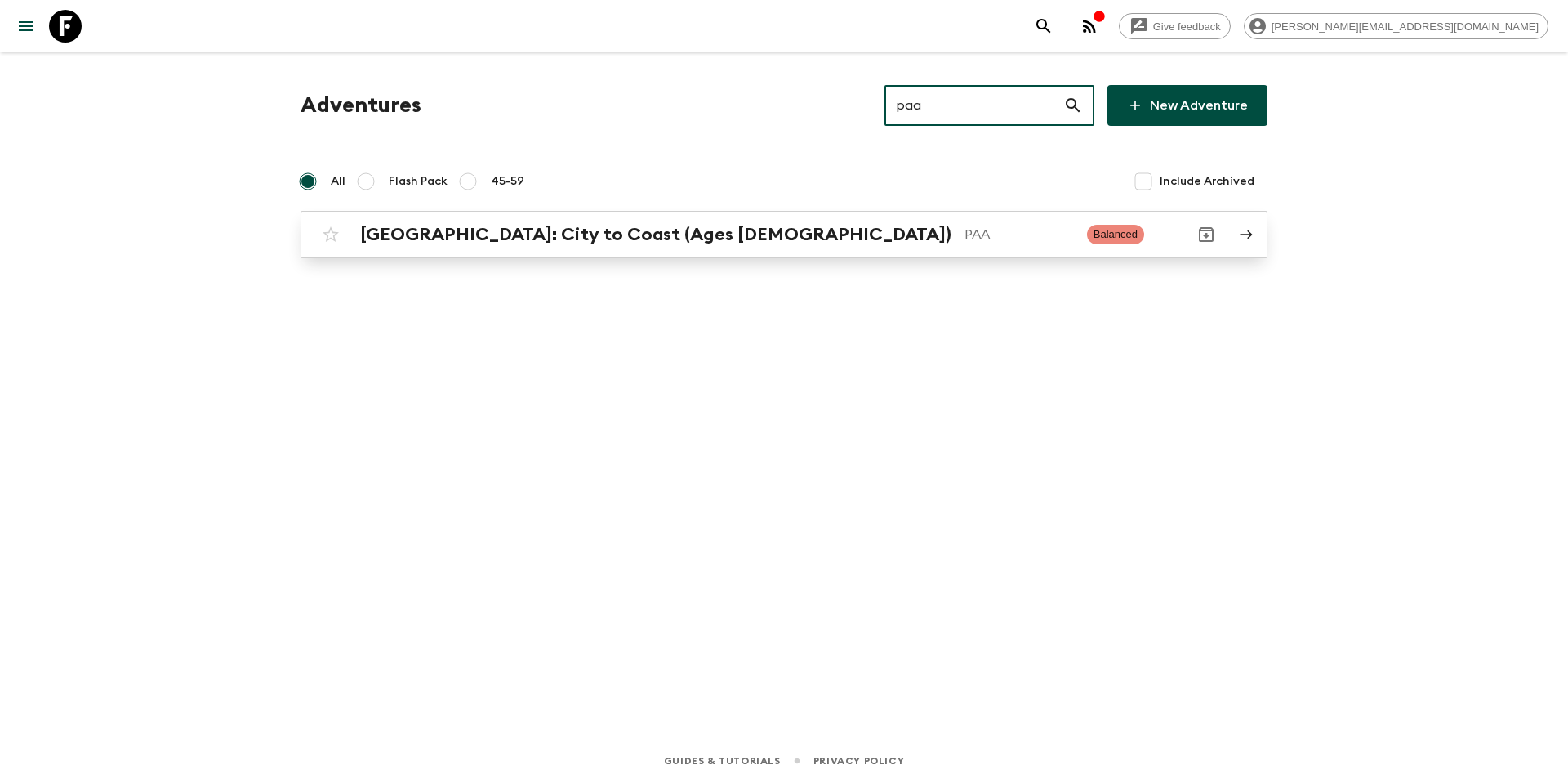
type input "paa"
click at [783, 247] on div "[GEOGRAPHIC_DATA]: City to Coast (Ages [DEMOGRAPHIC_DATA]) PAA Balanced" at bounding box center [752, 234] width 876 height 33
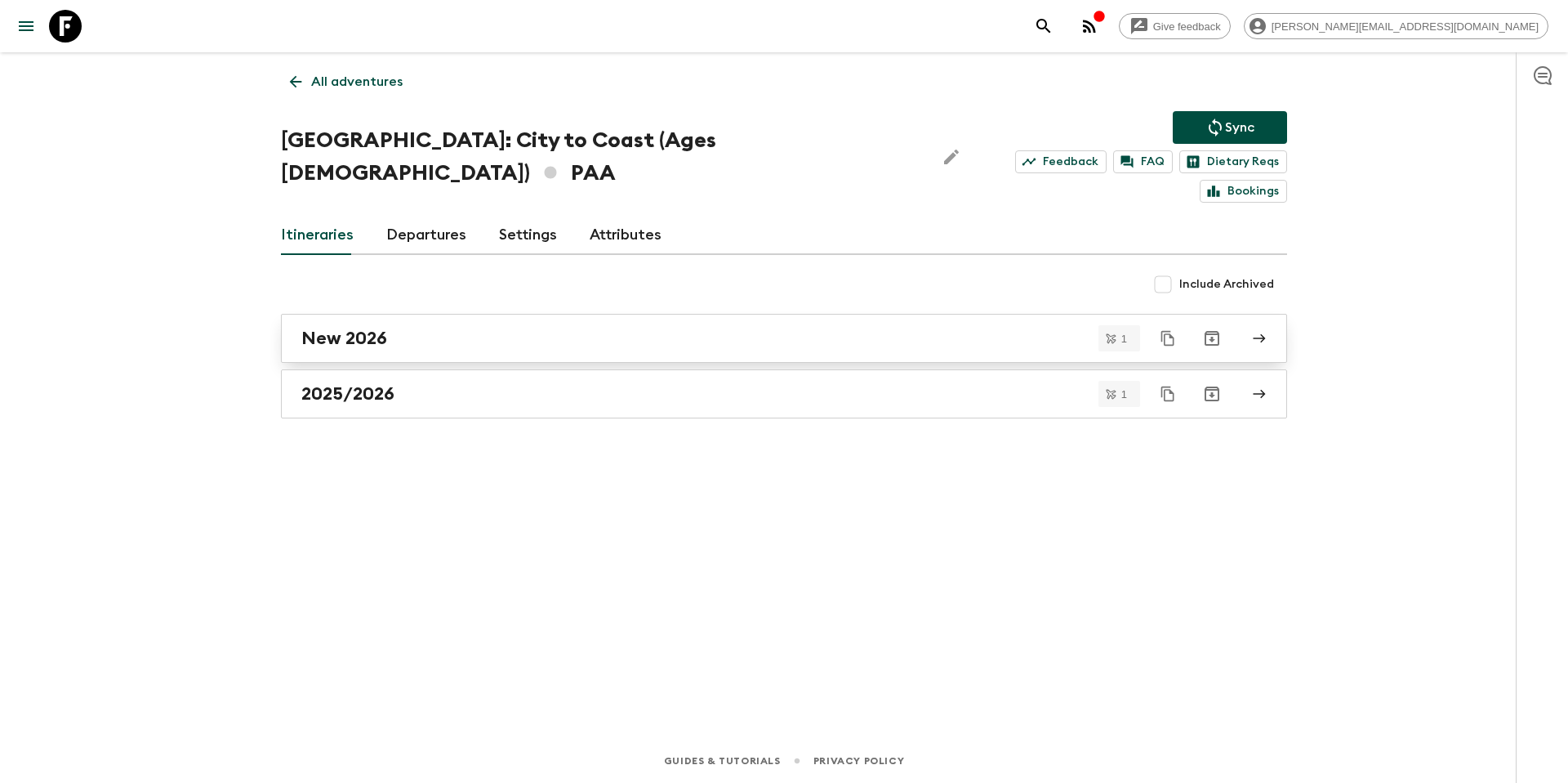
click at [402, 327] on div "New 2026" at bounding box center [768, 338] width 934 height 21
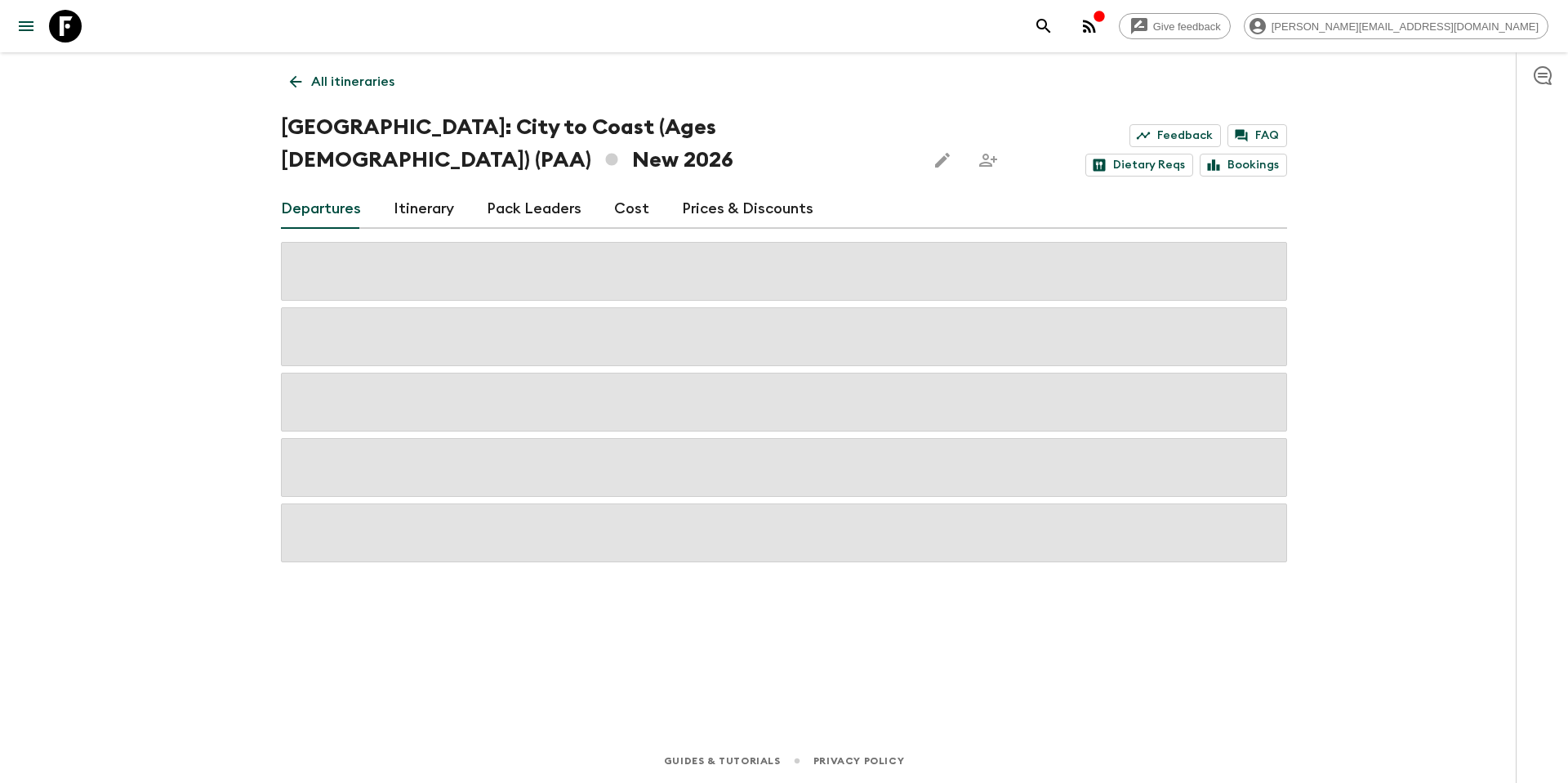
click at [710, 213] on link "Prices & Discounts" at bounding box center [747, 209] width 131 height 39
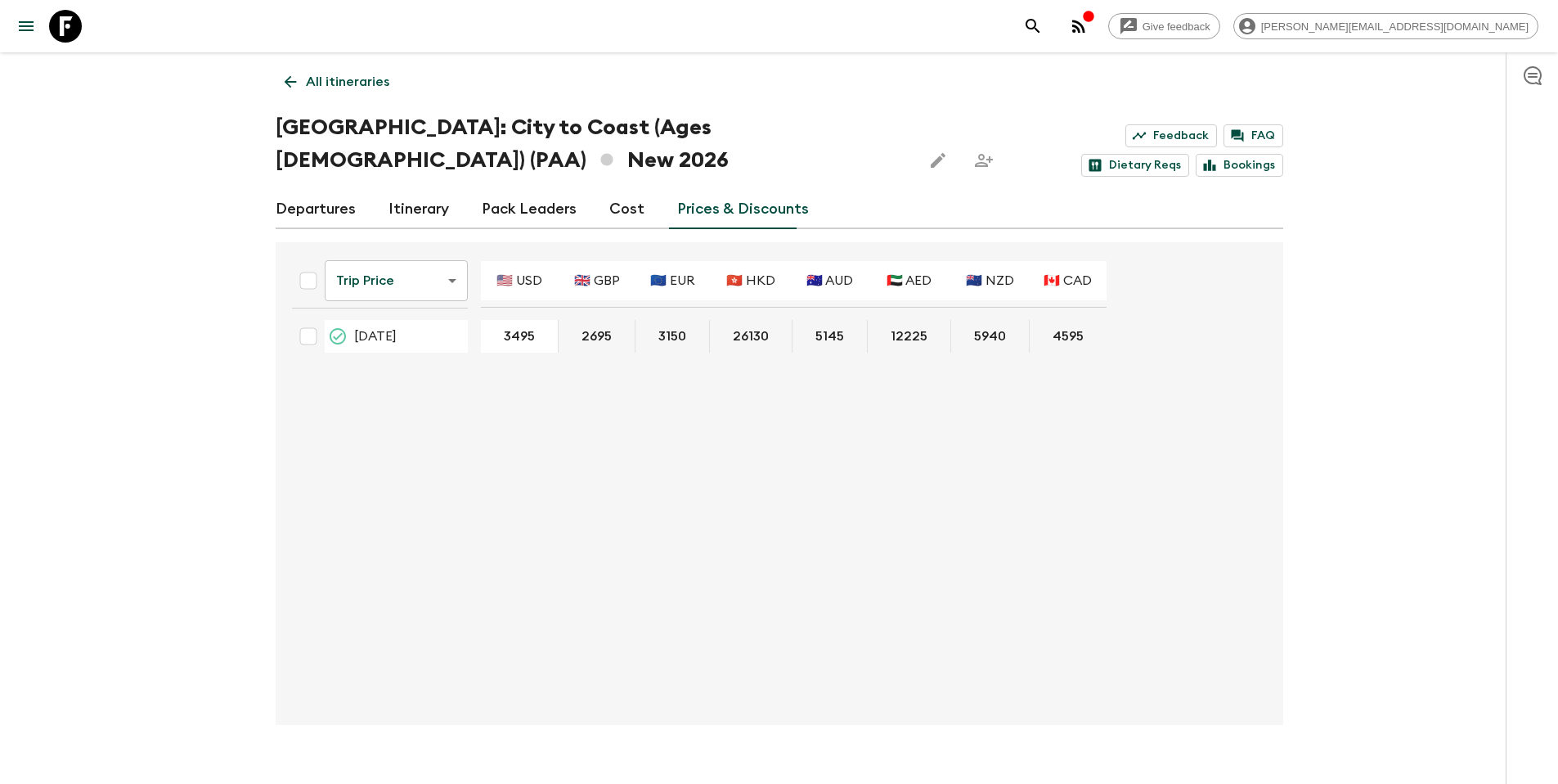
click at [310, 204] on link "Departures" at bounding box center [316, 210] width 80 height 39
